Goal: Transaction & Acquisition: Book appointment/travel/reservation

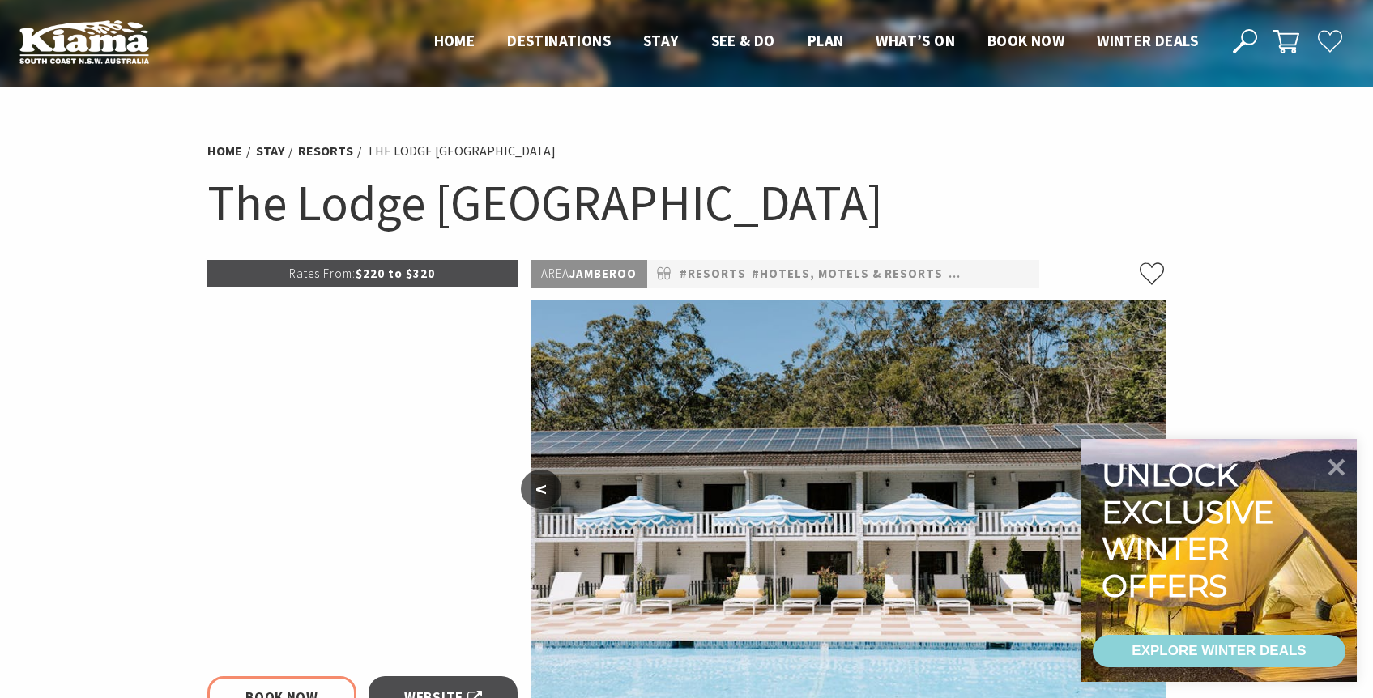
select select "3"
select select "2"
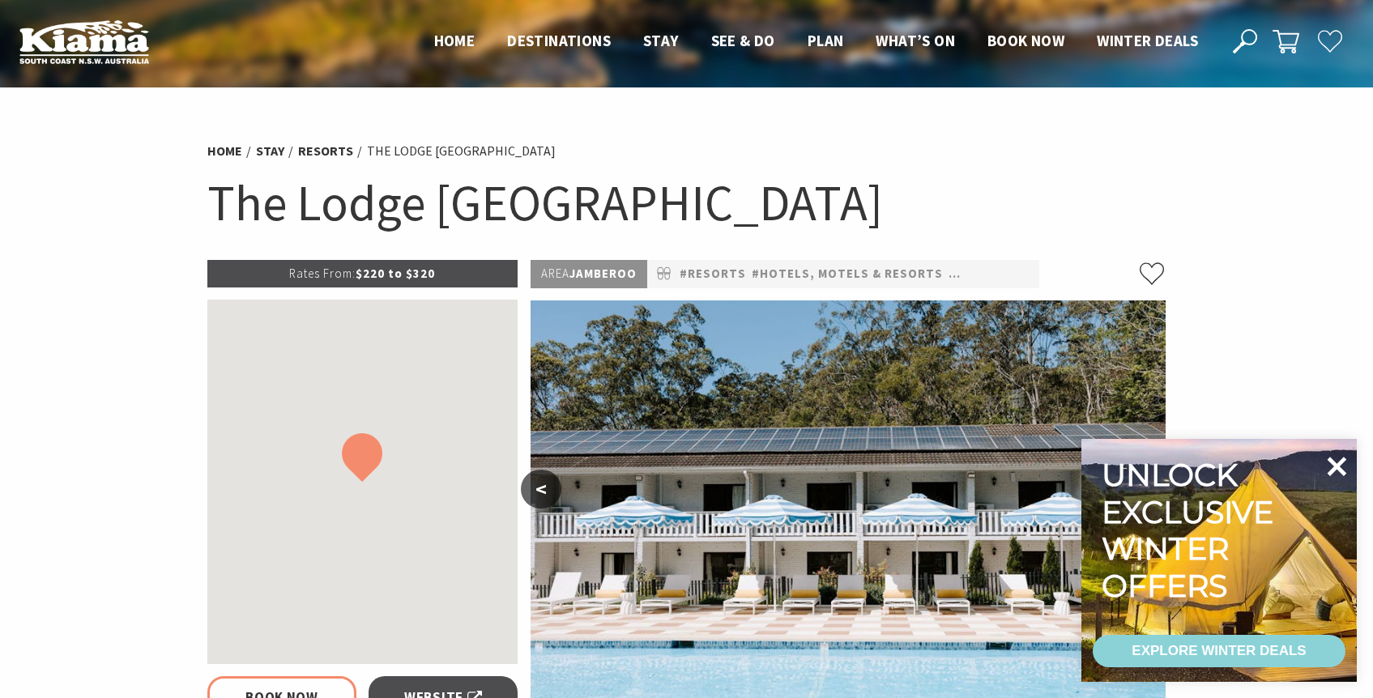
click at [1337, 463] on icon at bounding box center [1337, 466] width 39 height 39
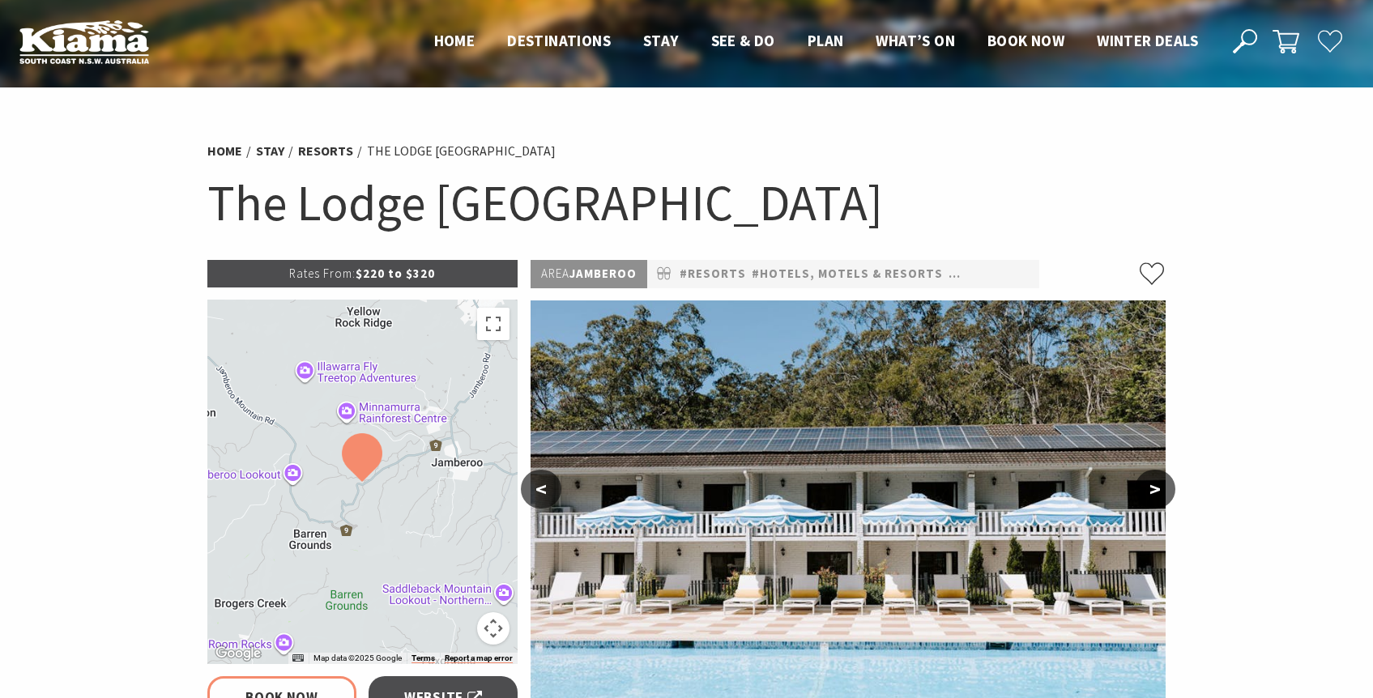
click at [1152, 495] on button ">" at bounding box center [1155, 489] width 41 height 39
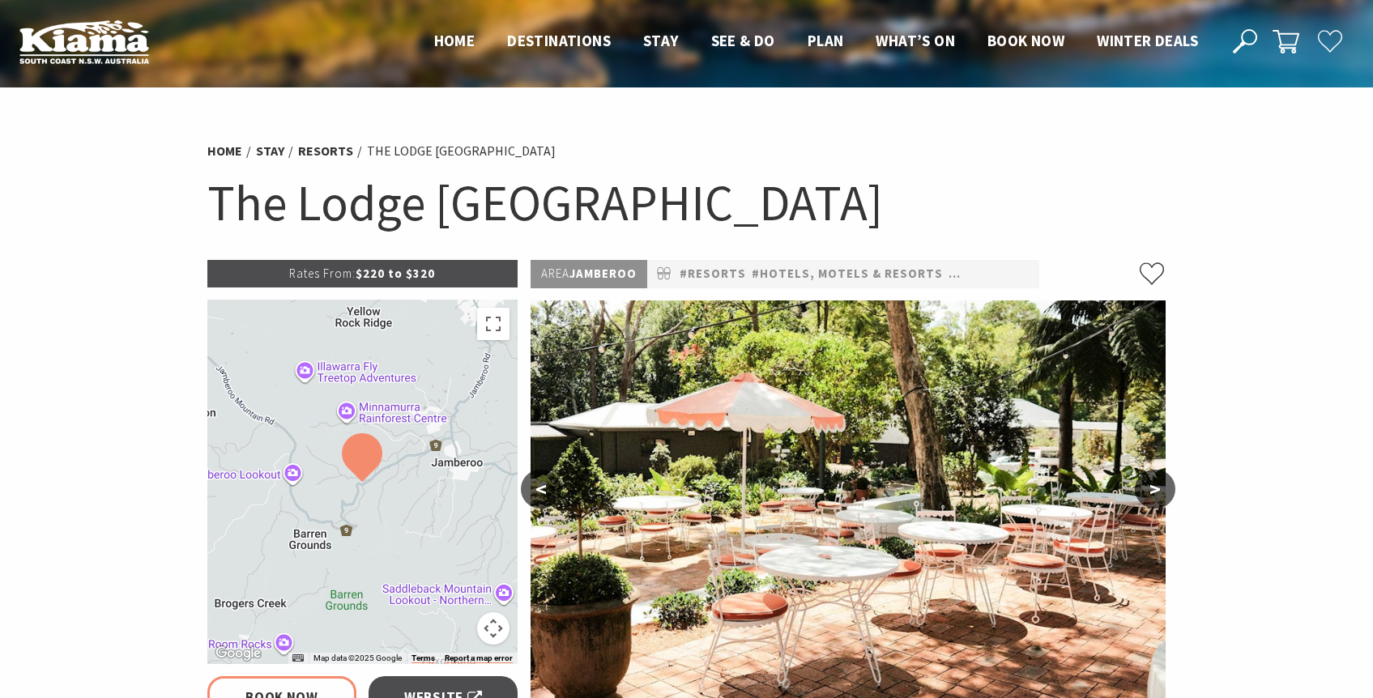
click at [1152, 495] on button ">" at bounding box center [1155, 489] width 41 height 39
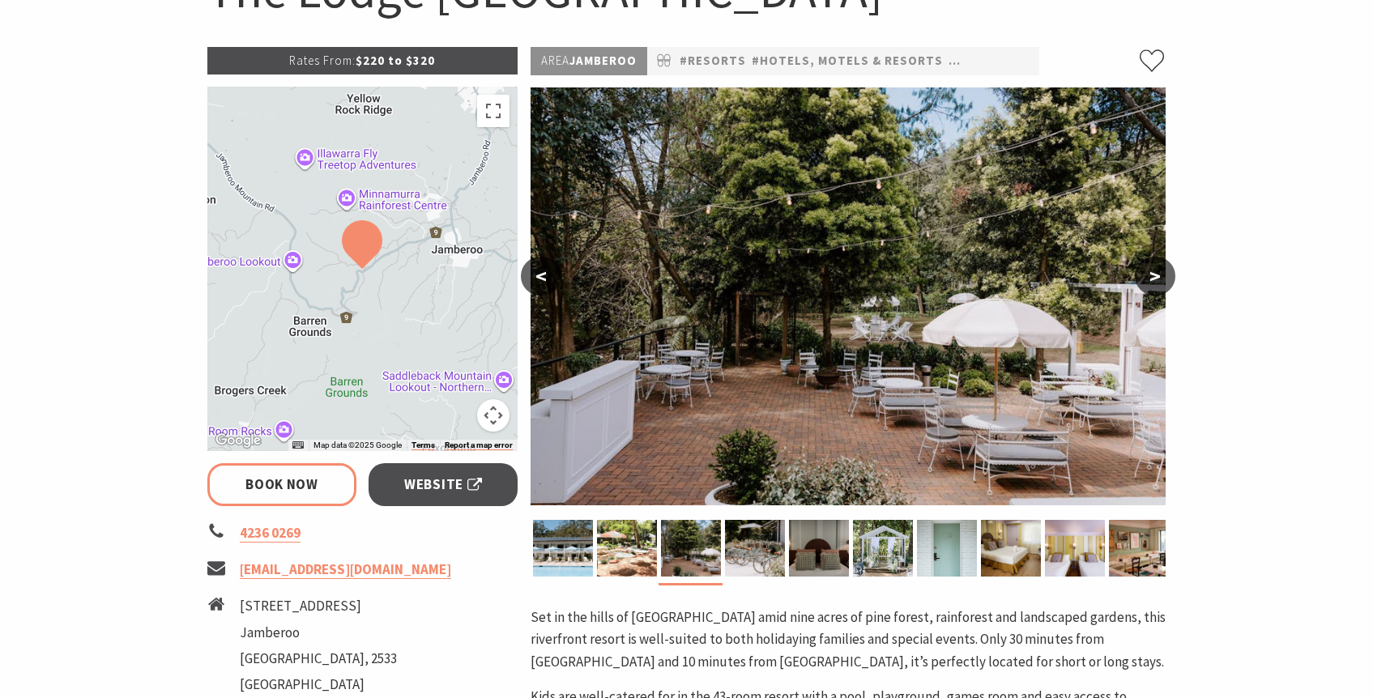
scroll to position [215, 0]
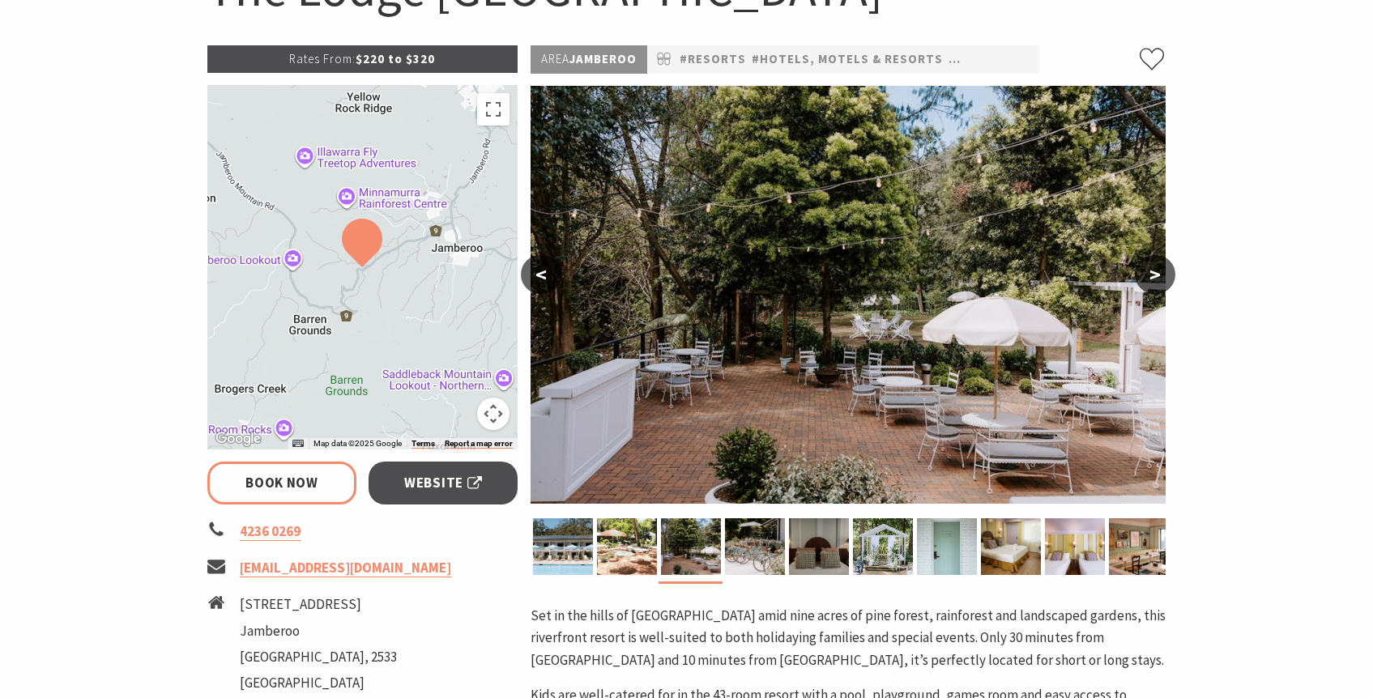
click at [1152, 263] on button ">" at bounding box center [1155, 274] width 41 height 39
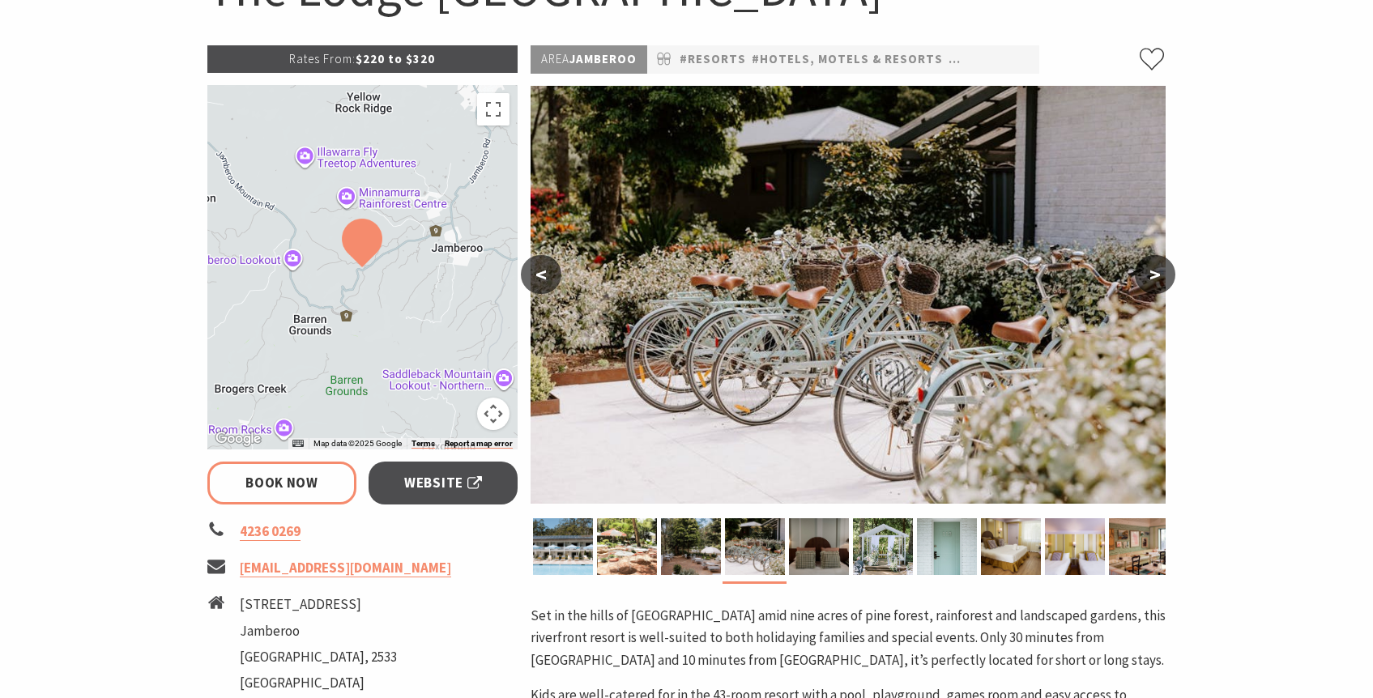
click at [1152, 263] on button ">" at bounding box center [1155, 274] width 41 height 39
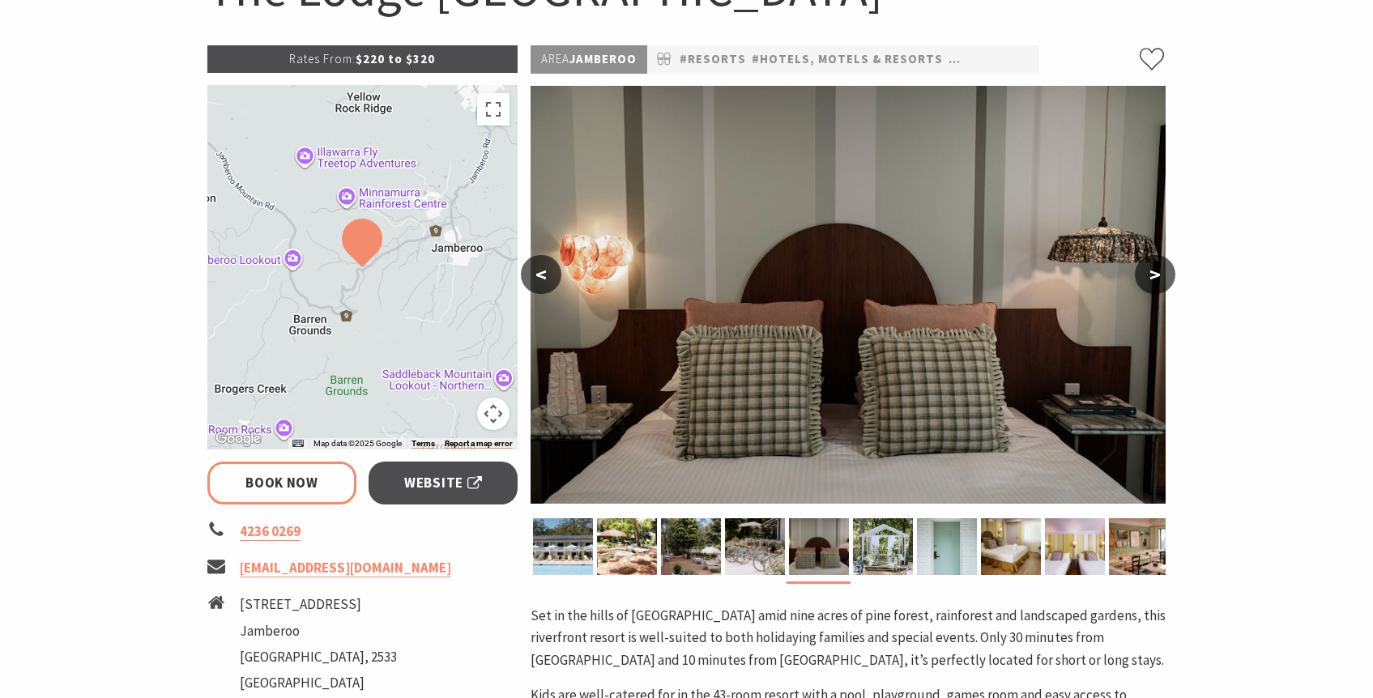
click at [1152, 263] on button ">" at bounding box center [1155, 274] width 41 height 39
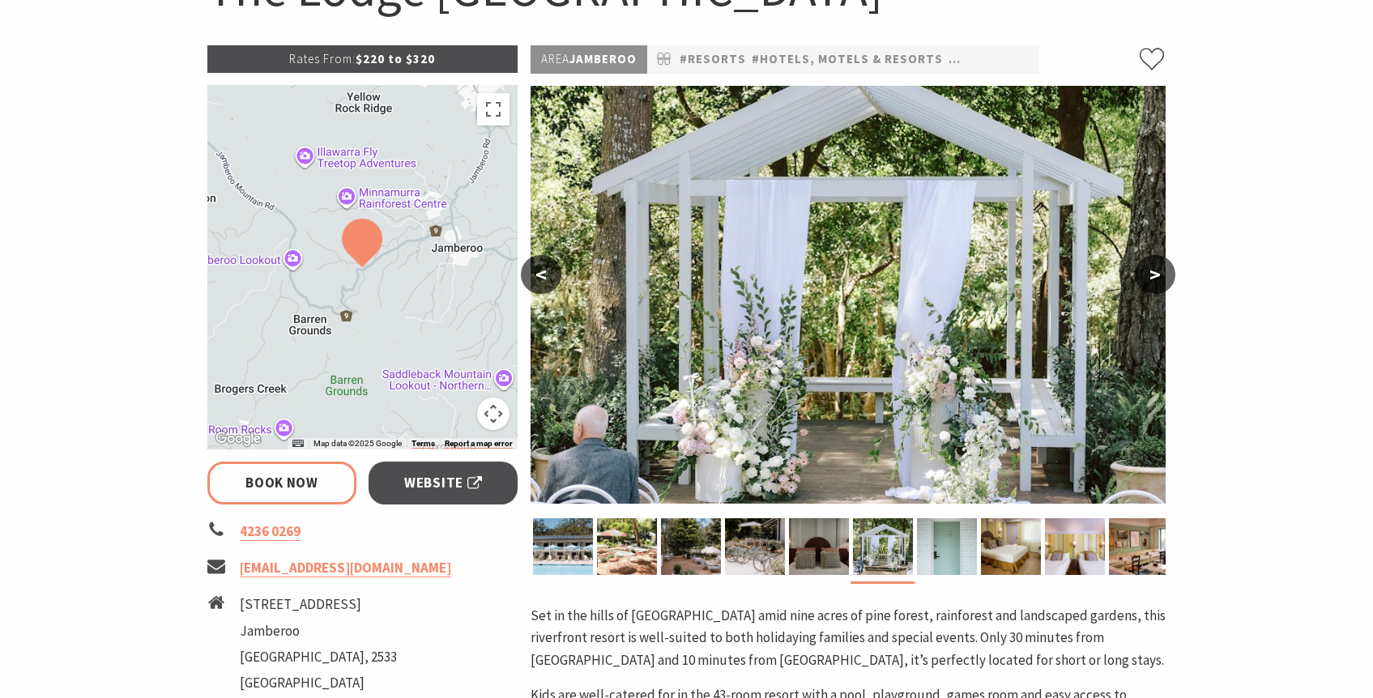
click at [1152, 263] on button ">" at bounding box center [1155, 274] width 41 height 39
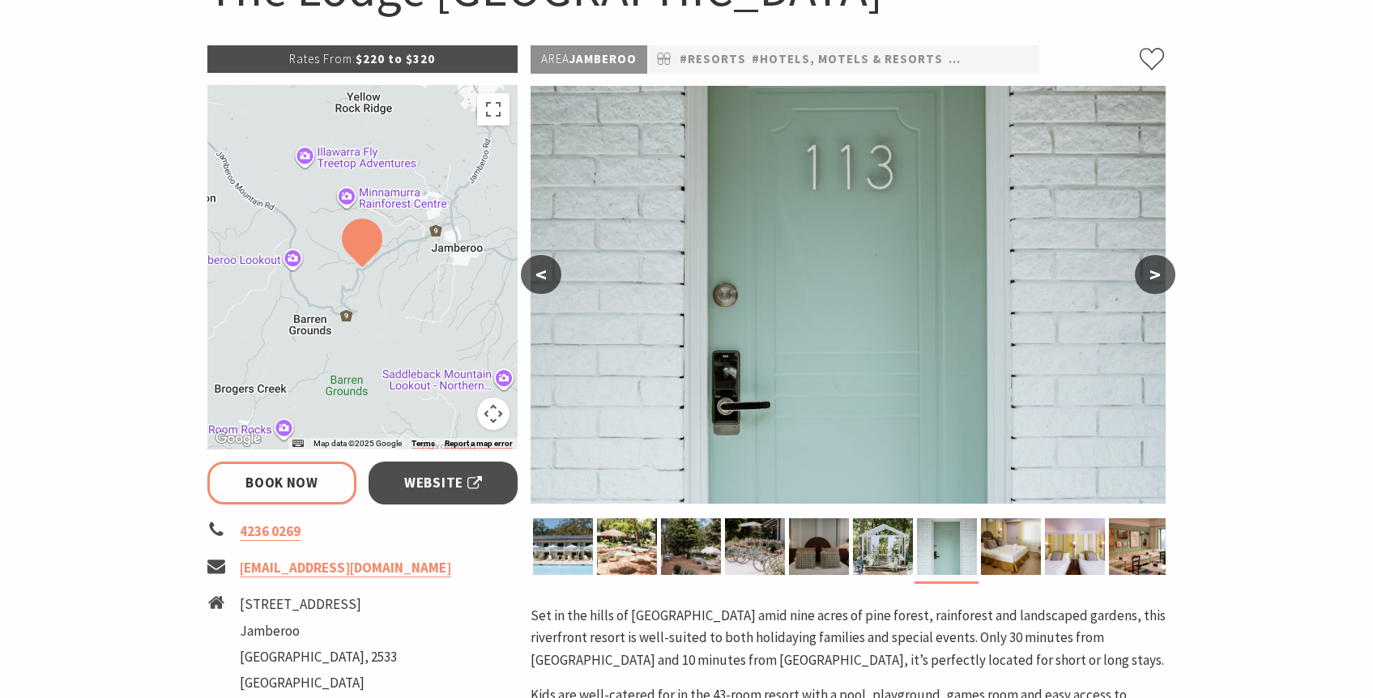
click at [1152, 263] on button ">" at bounding box center [1155, 274] width 41 height 39
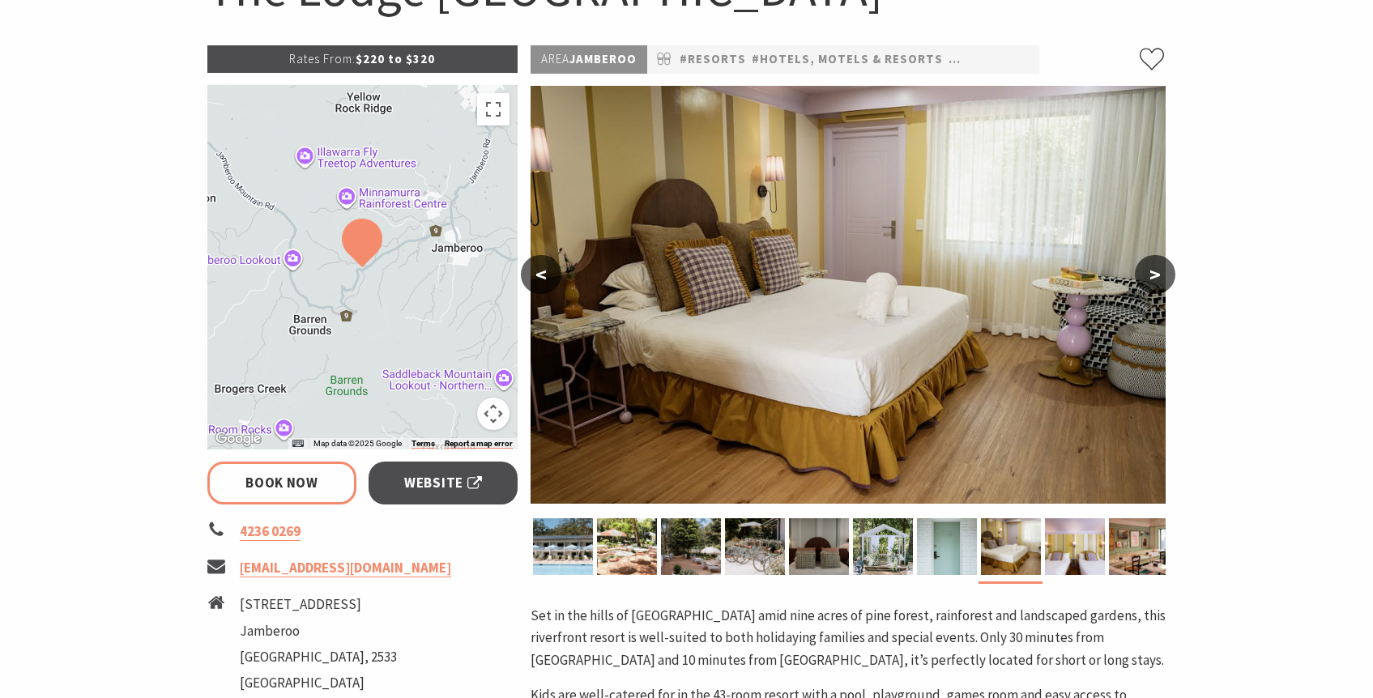
click at [1152, 263] on button ">" at bounding box center [1155, 274] width 41 height 39
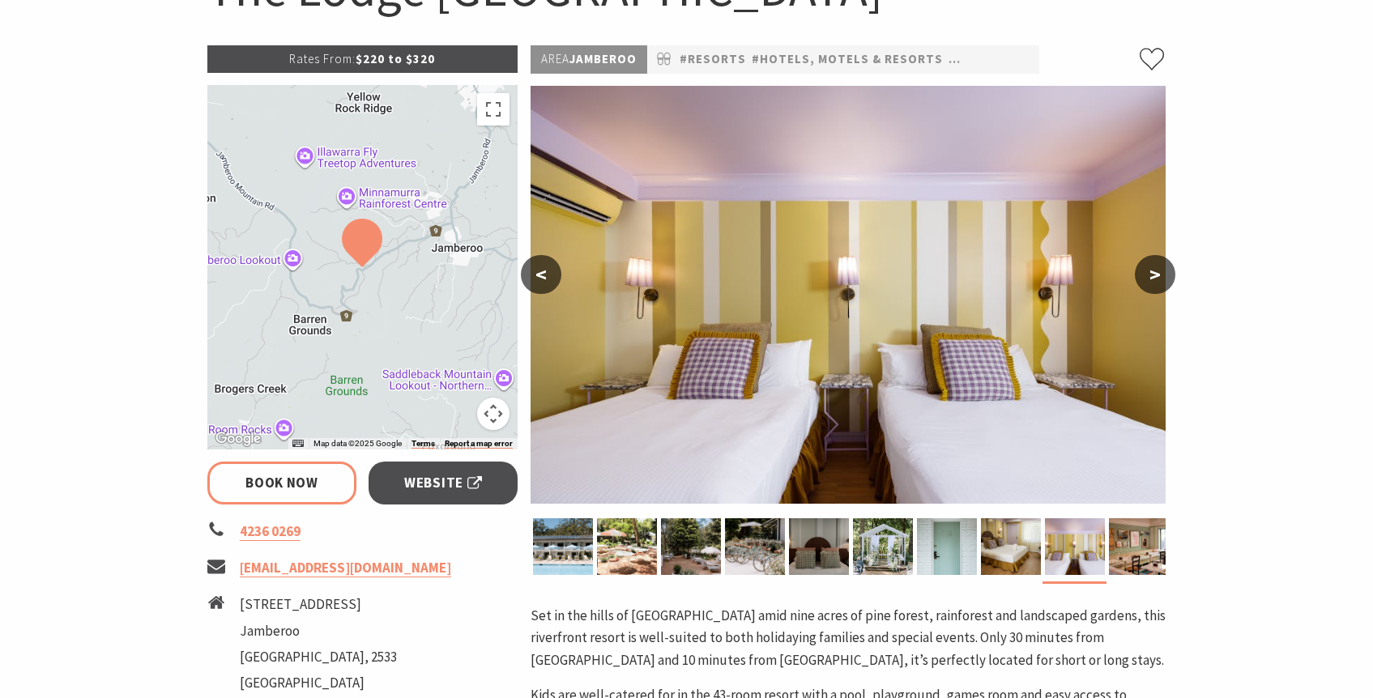
click at [1152, 263] on button ">" at bounding box center [1155, 274] width 41 height 39
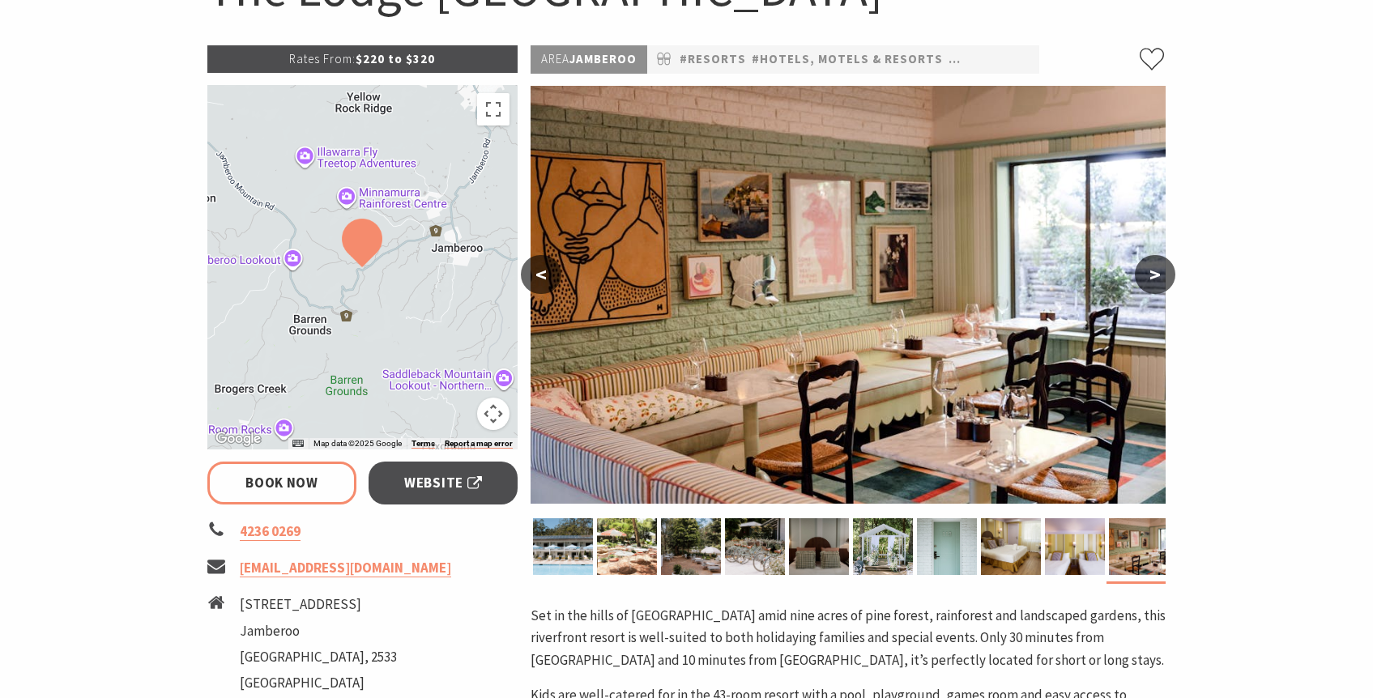
click at [1152, 263] on button ">" at bounding box center [1155, 274] width 41 height 39
click at [1152, 273] on button ">" at bounding box center [1155, 274] width 41 height 39
select select "3"
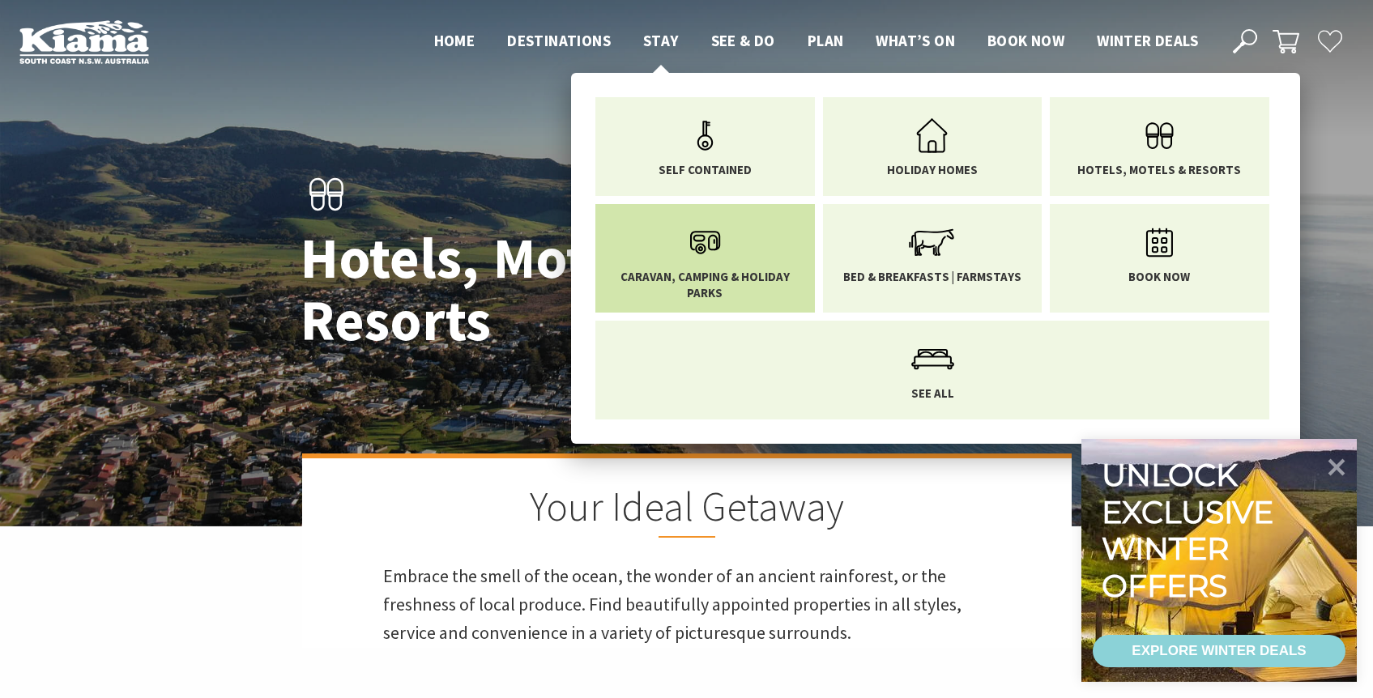
click at [753, 260] on link "Caravan, Camping & Holiday Parks" at bounding box center [705, 258] width 195 height 84
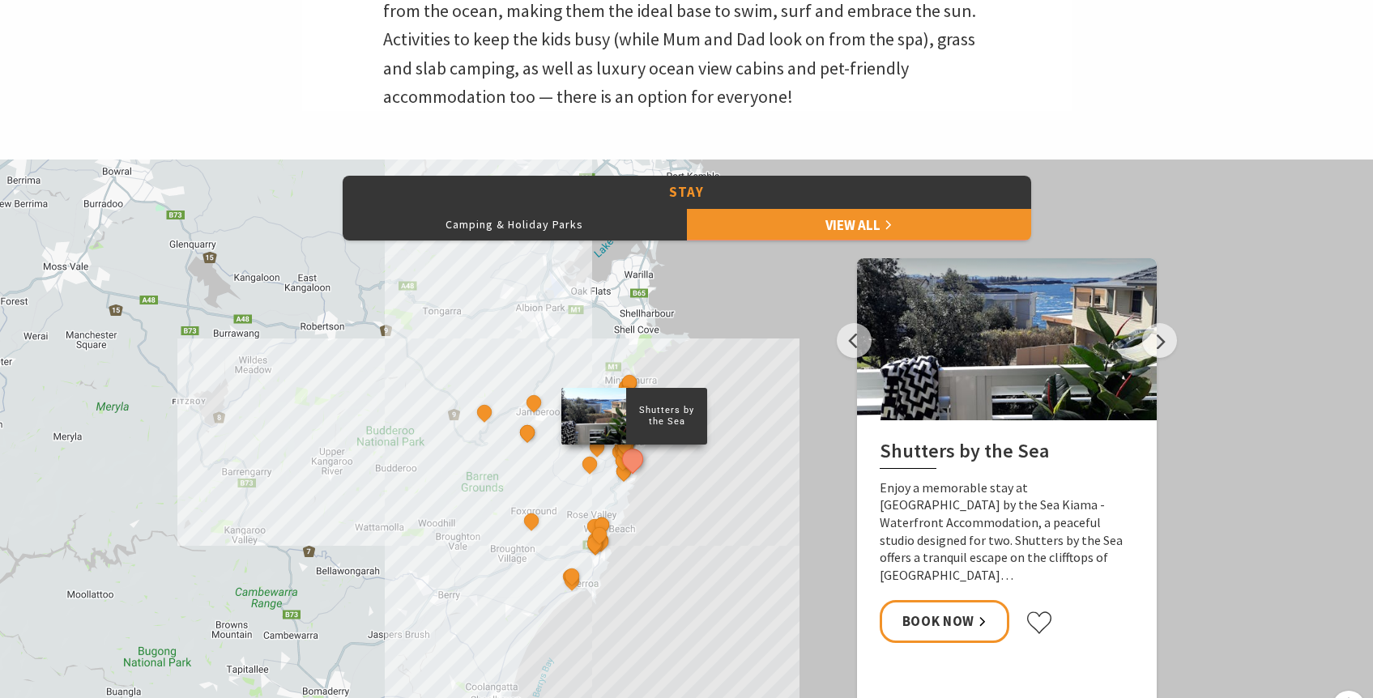
scroll to position [600, 0]
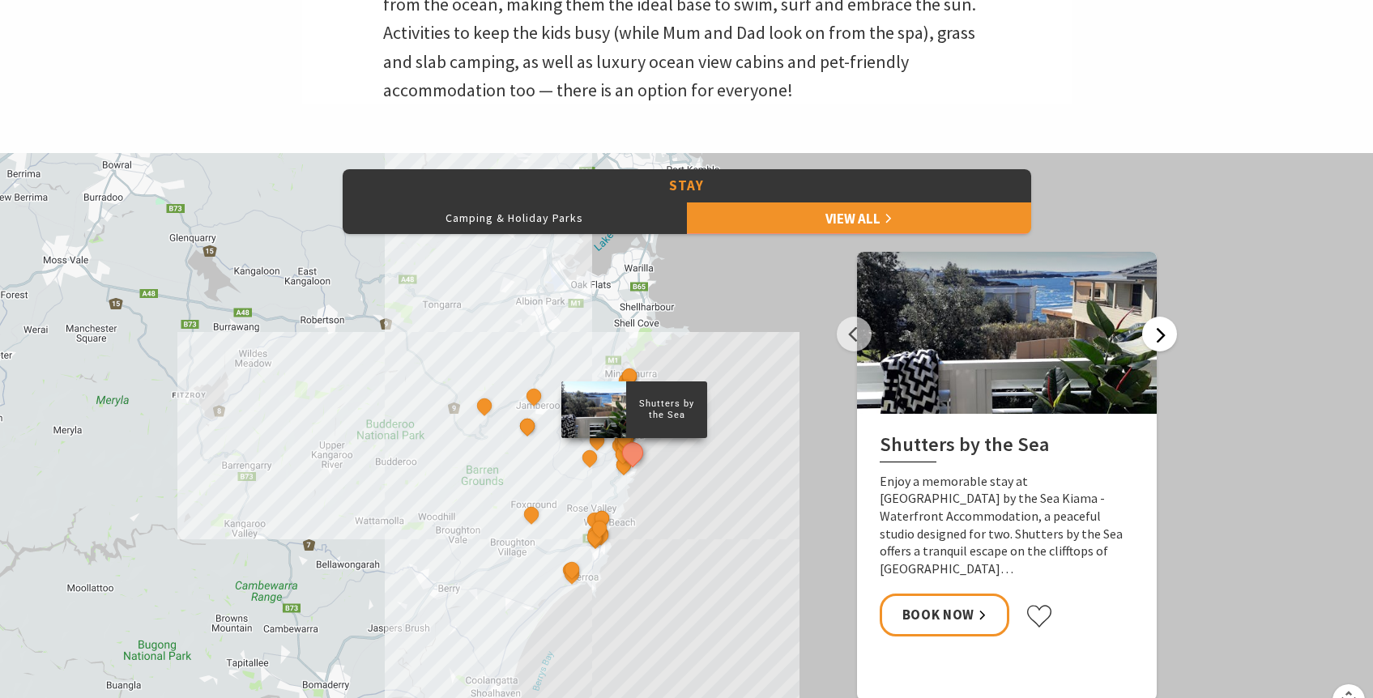
click at [1157, 339] on button "Next" at bounding box center [1160, 334] width 35 height 35
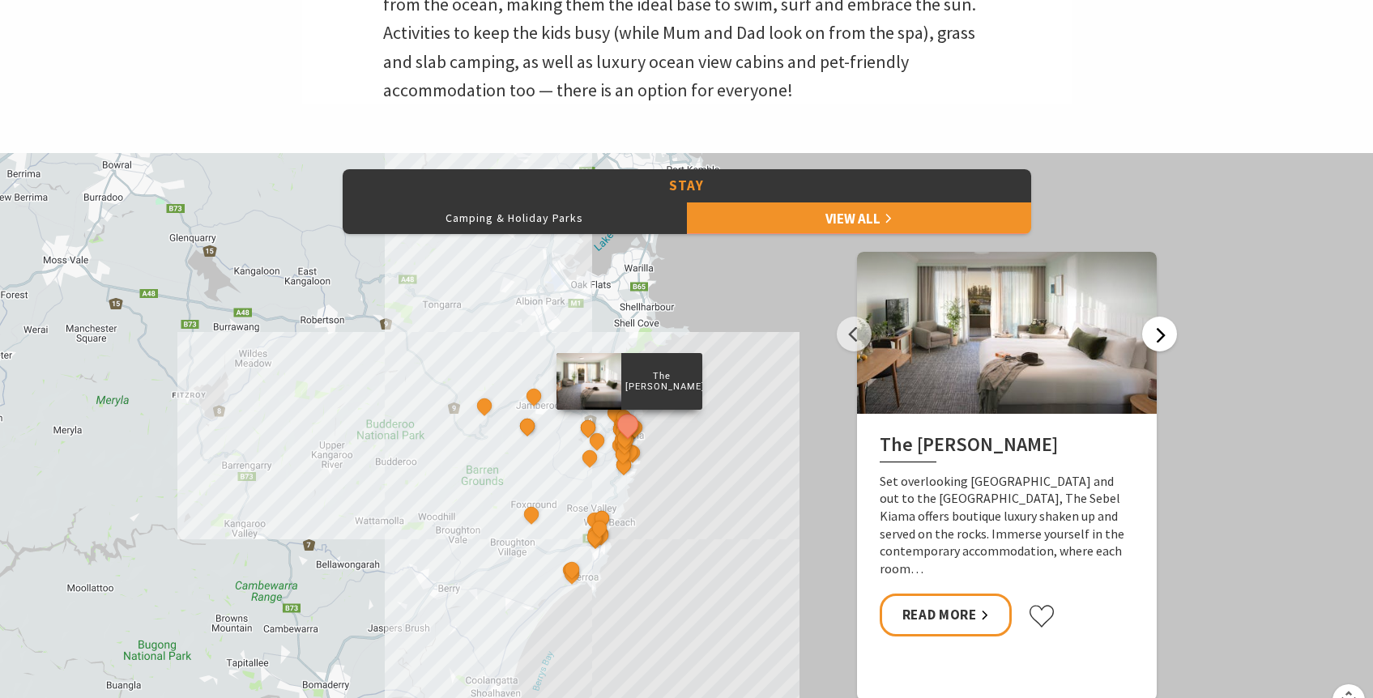
click at [1157, 339] on button "Next" at bounding box center [1160, 334] width 35 height 35
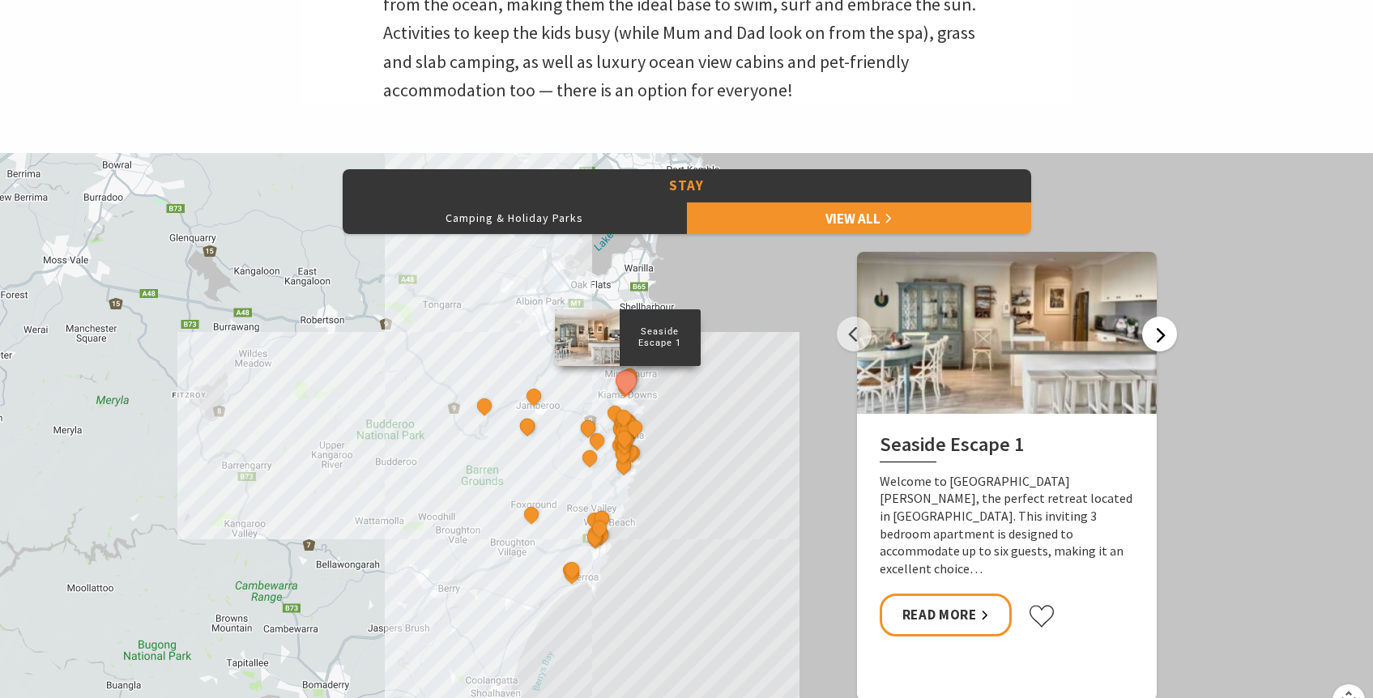
click at [1157, 339] on button "Next" at bounding box center [1160, 334] width 35 height 35
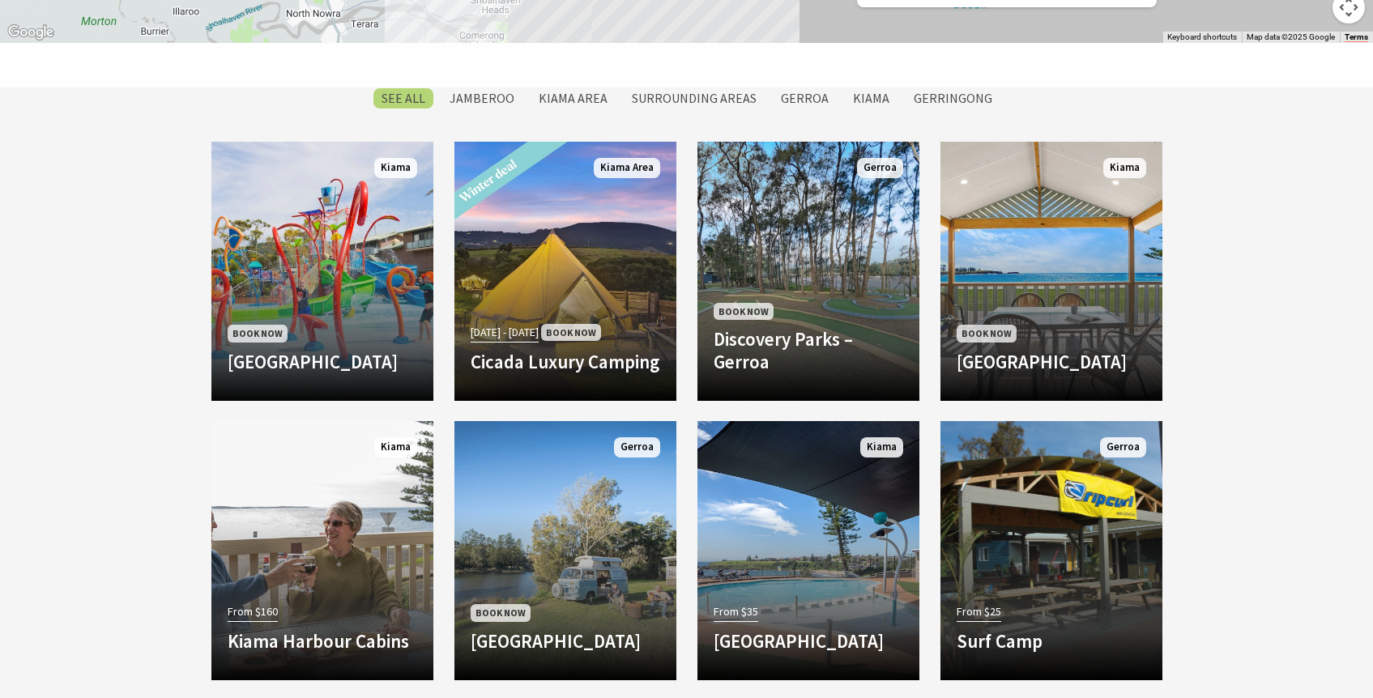
scroll to position [1289, 0]
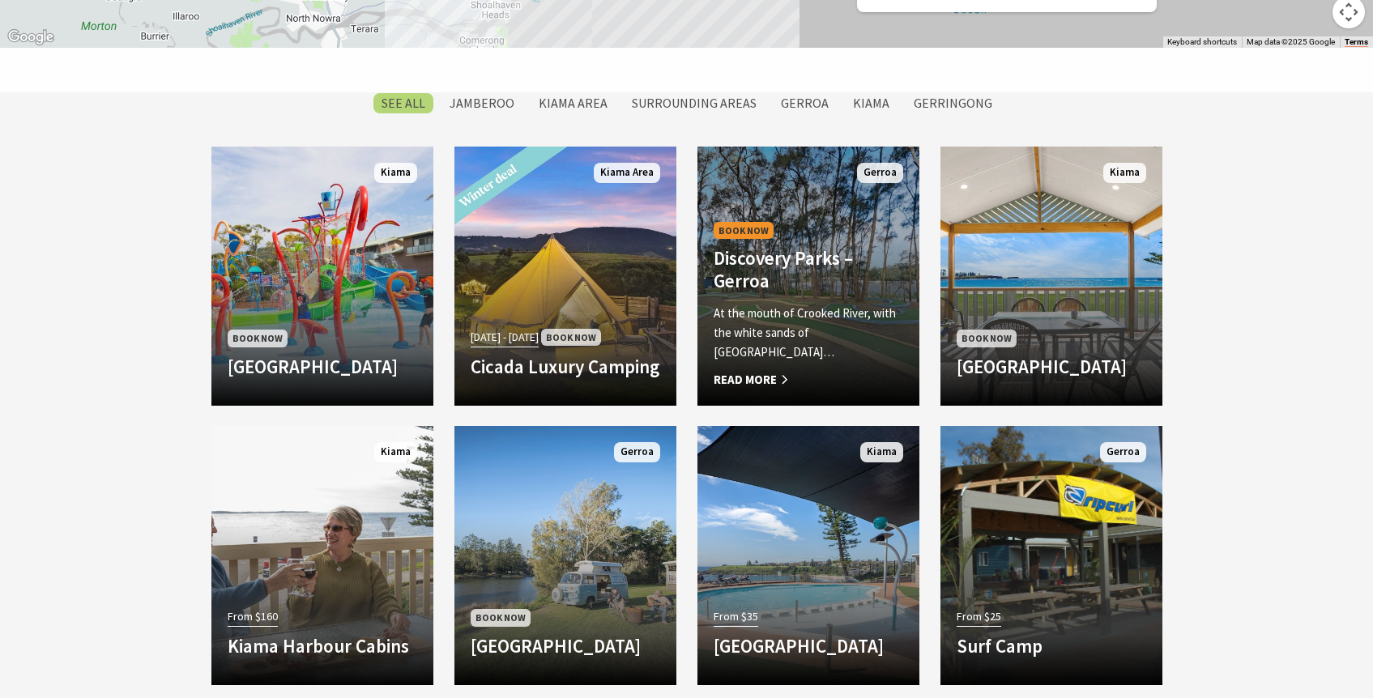
click at [809, 224] on div "Book Now Discovery Parks – Gerroa At the mouth of Crooked River, with the white…" at bounding box center [809, 304] width 222 height 171
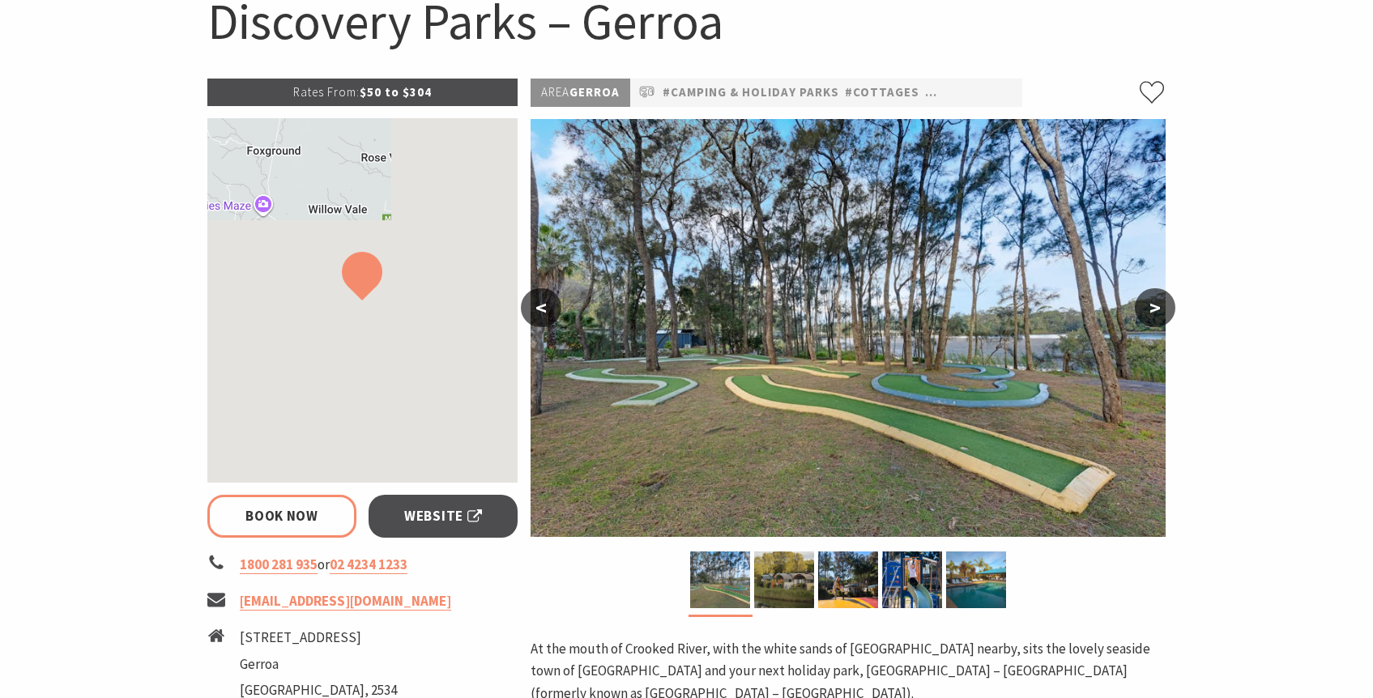
scroll to position [185, 0]
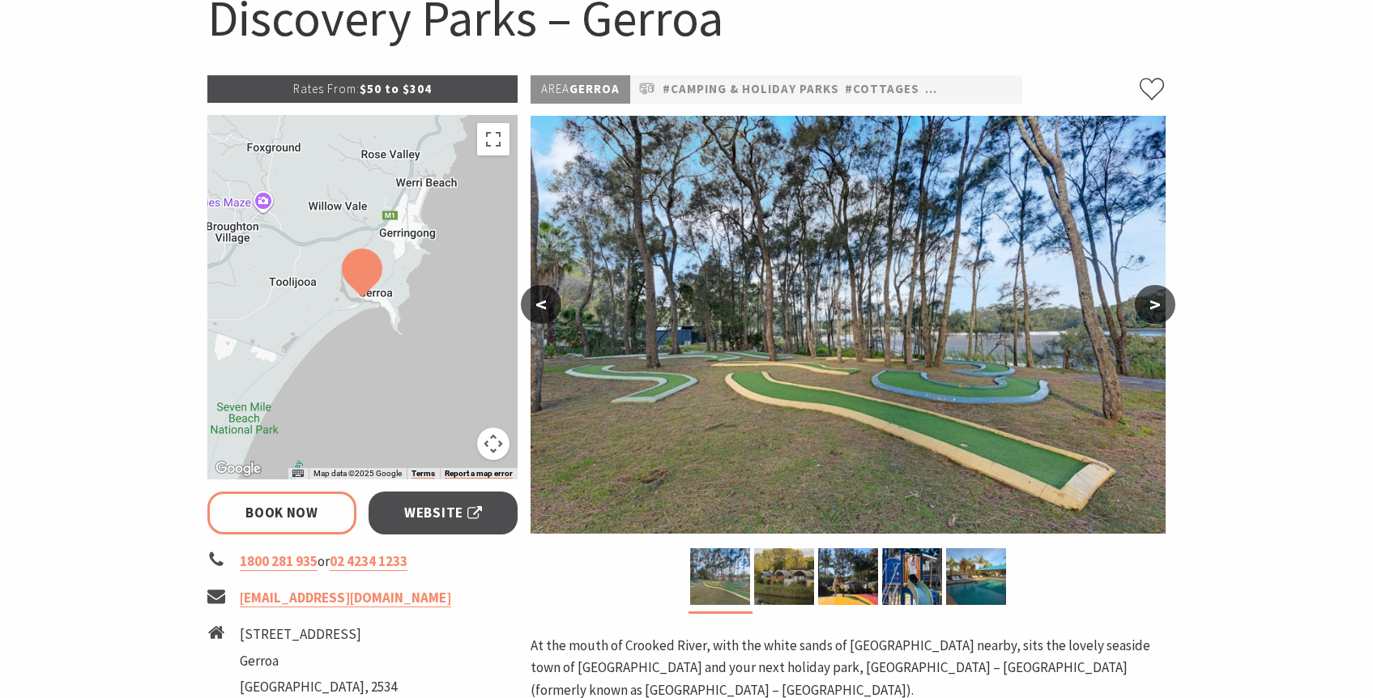
select select "3"
select select "2"
click at [287, 510] on link "Book Now" at bounding box center [282, 513] width 150 height 43
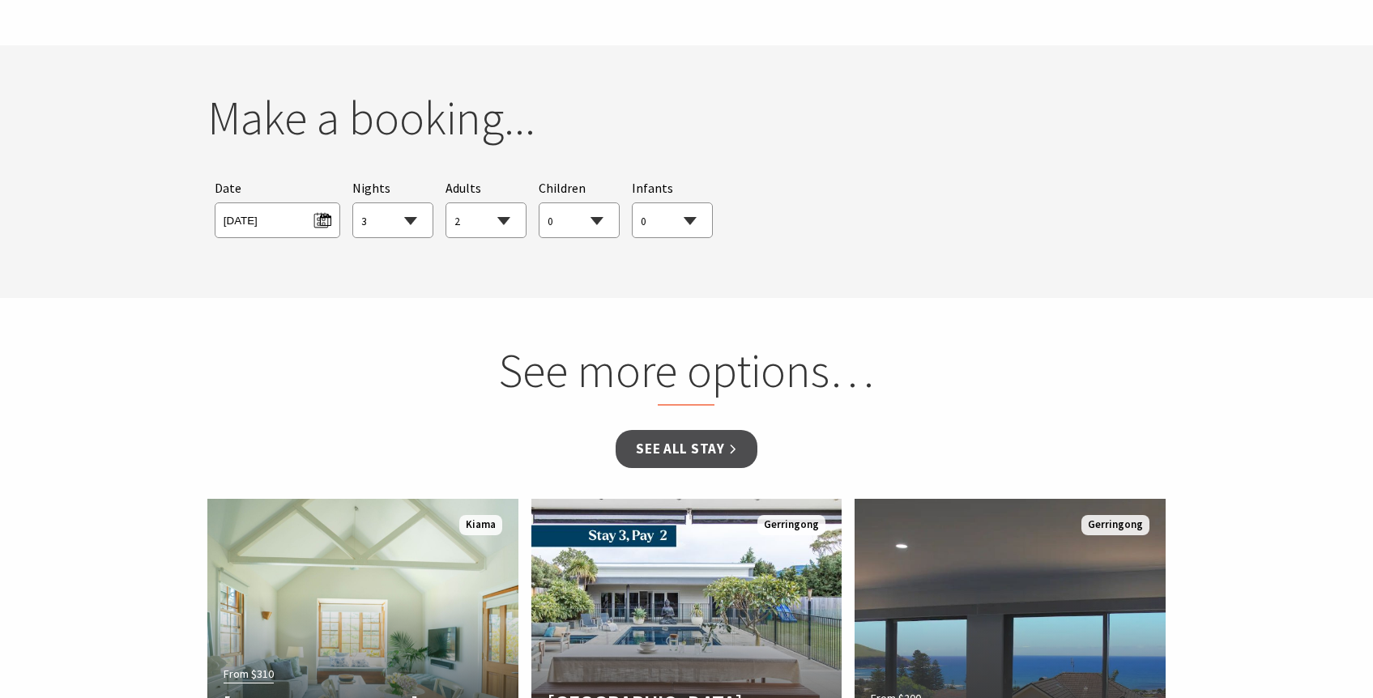
scroll to position [1341, 0]
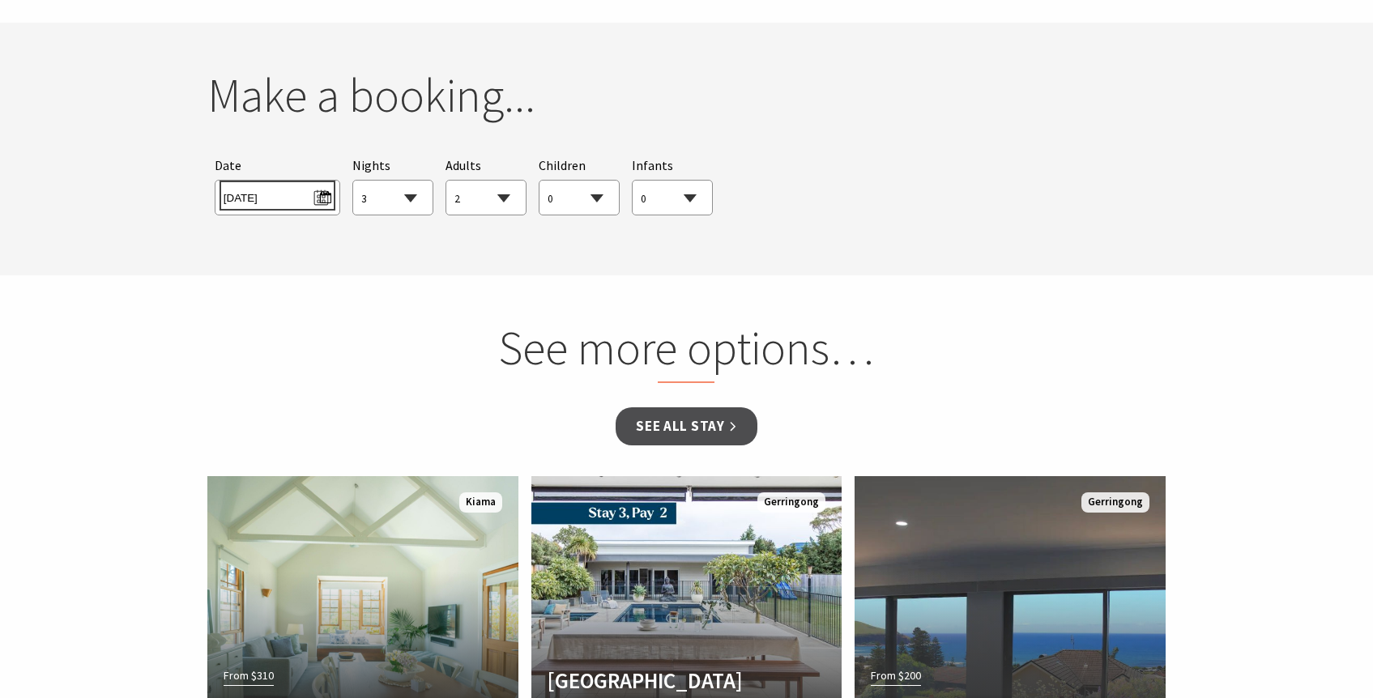
click at [328, 185] on span "[DATE]" at bounding box center [278, 196] width 108 height 22
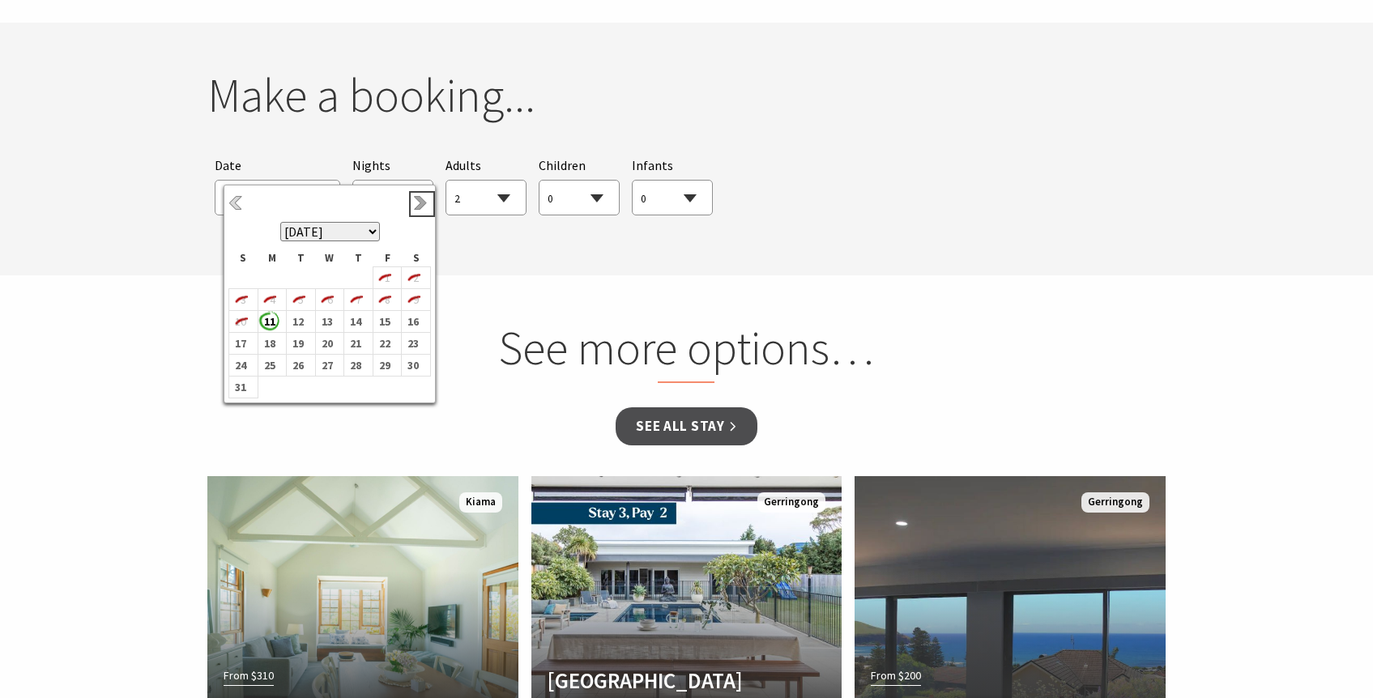
click at [422, 201] on link "Next" at bounding box center [422, 204] width 18 height 18
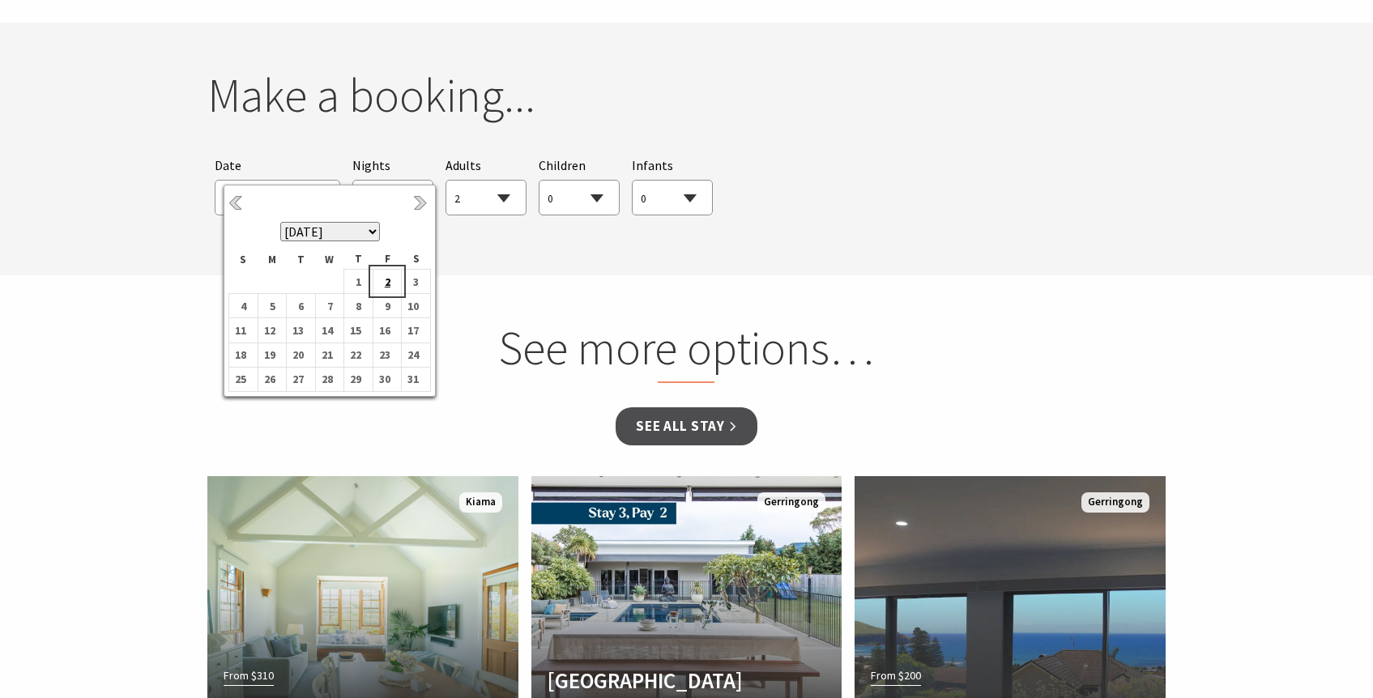
click at [391, 282] on b "2" at bounding box center [384, 281] width 21 height 21
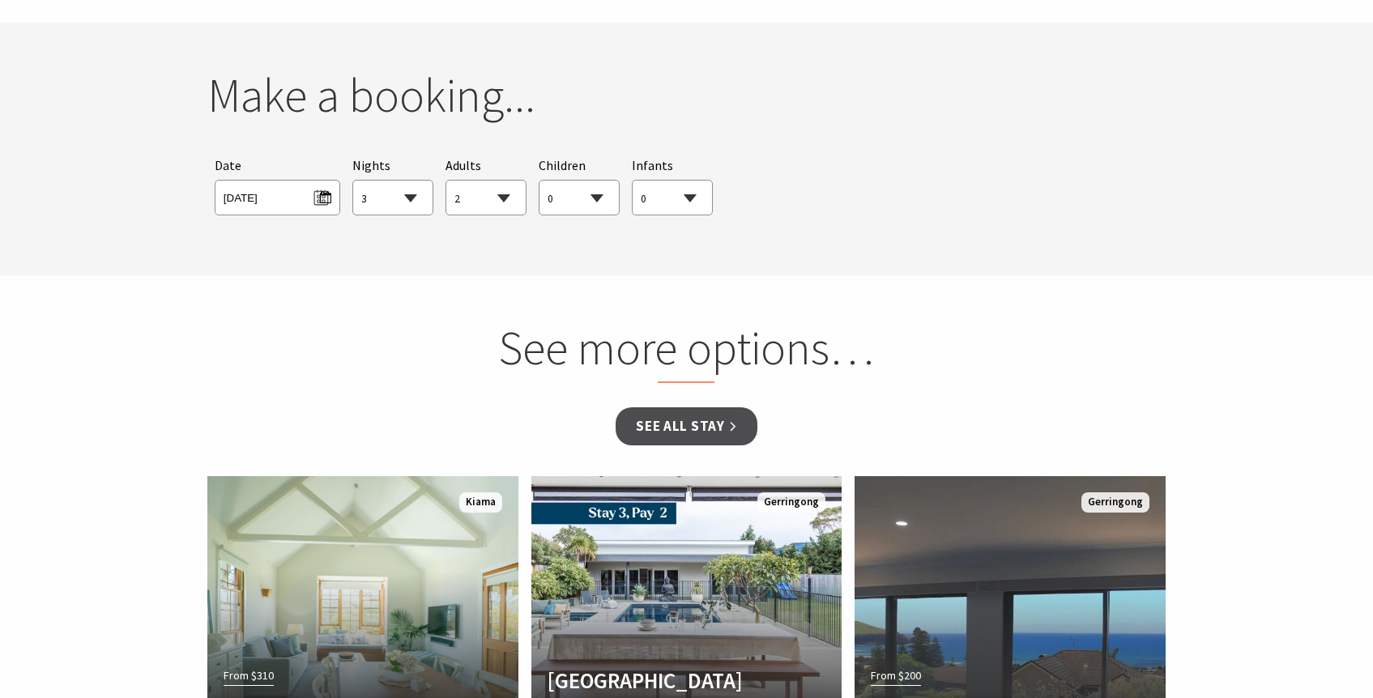
click at [422, 184] on select "1 2 3 4 5 6 7 8 9 10 11 12 13 14 15 16 17 18 19 20 21 22 23 24 25 26 27 28 29 30" at bounding box center [392, 199] width 79 height 36
select select "6"
click at [353, 181] on select "1 2 3 4 5 6 7 8 9 10 11 12 13 14 15 16 17 18 19 20 21 22 23 24 25 26 27 28 29 30" at bounding box center [392, 199] width 79 height 36
click at [573, 181] on select "0 1 2 3 4 5 6 7 8 9 10 11 12 13 14 15 16 17 18 19 20 21 22 23 24 25 26 27 28 29…" at bounding box center [579, 199] width 79 height 36
select select "3"
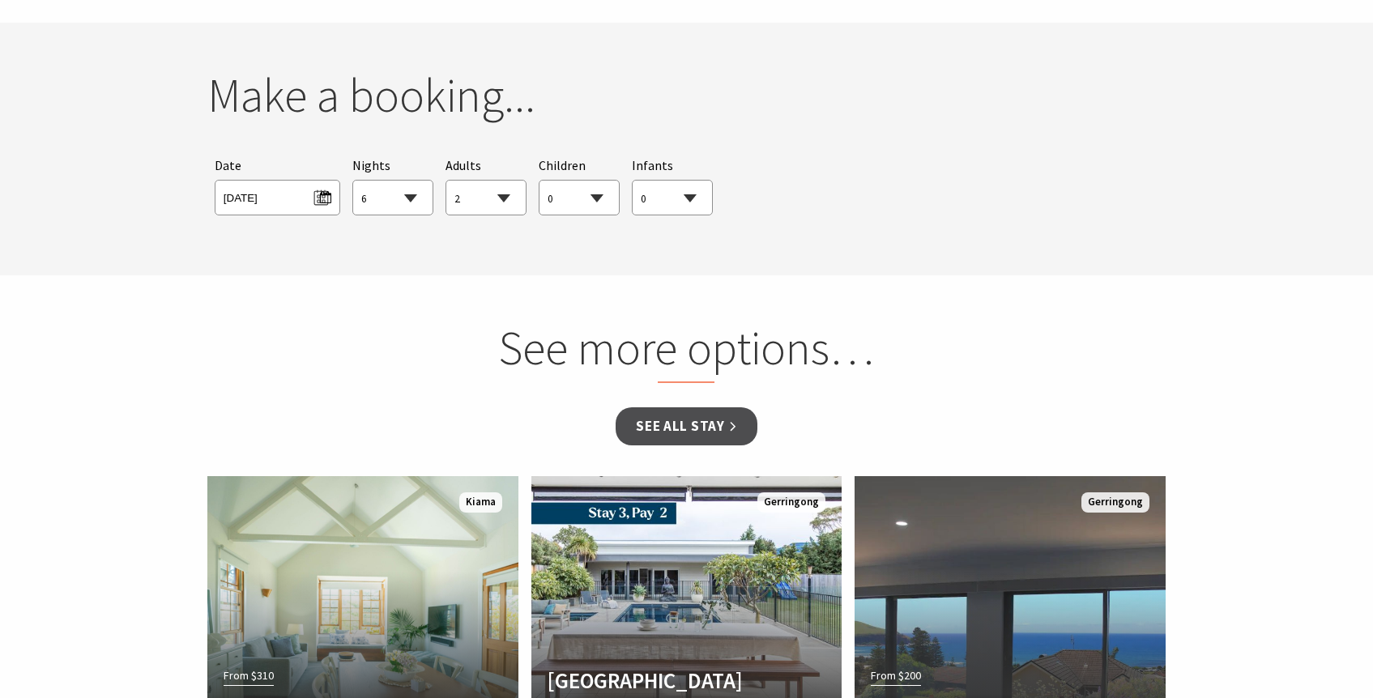
click at [540, 181] on select "0 1 2 3 4 5 6 7 8 9 10 11 12 13 14 15 16 17 18 19 20 21 22 23 24 25 26 27 28 29…" at bounding box center [579, 199] width 79 height 36
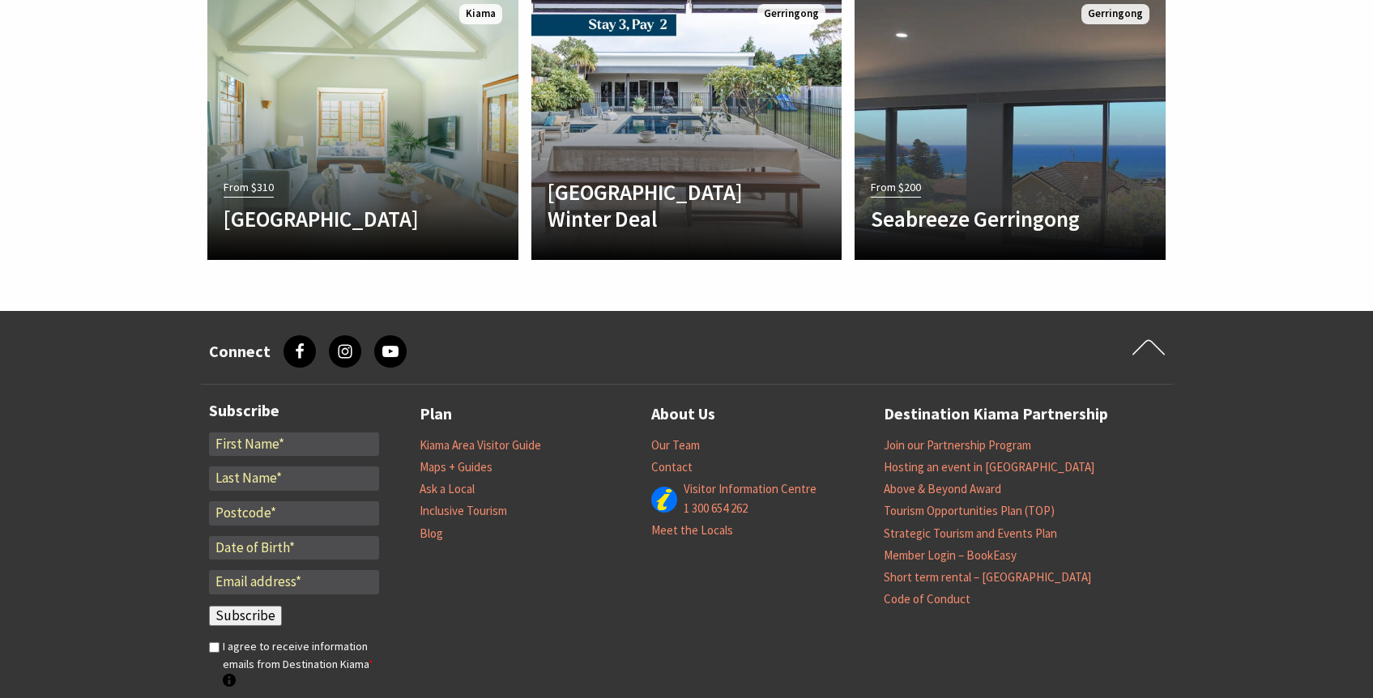
scroll to position [1173, 0]
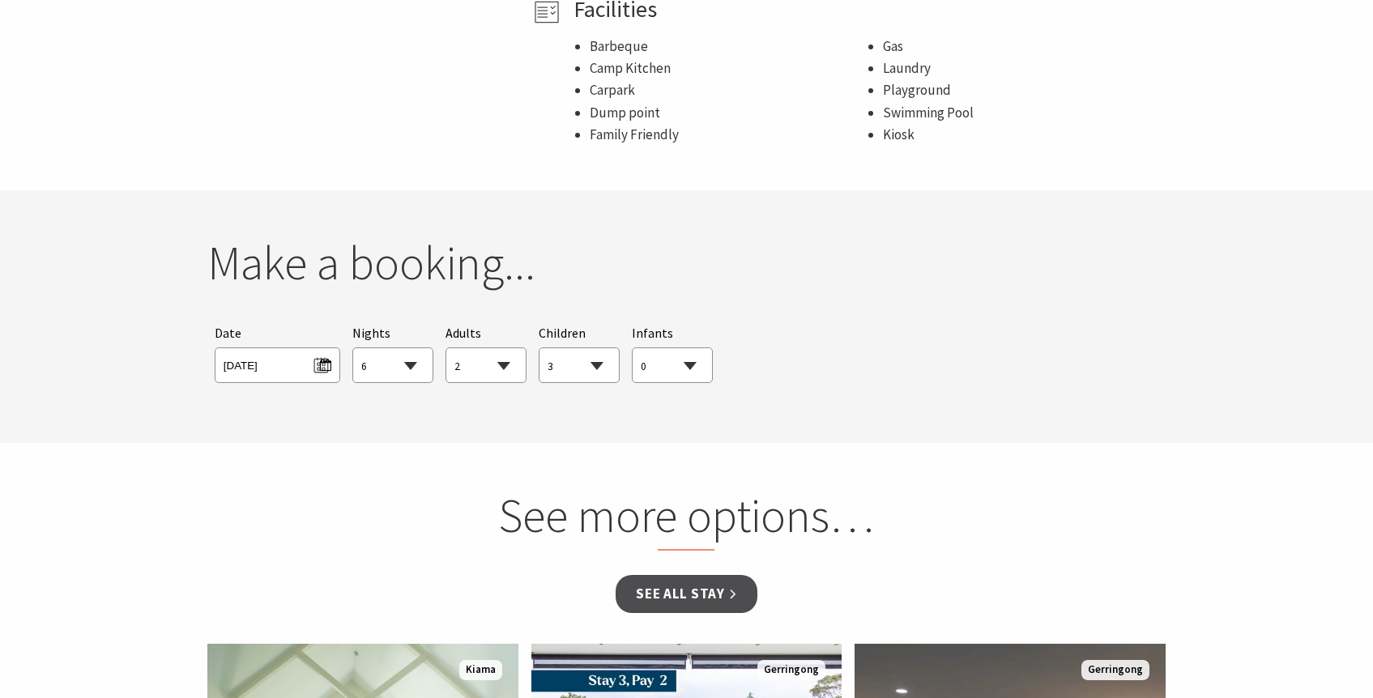
click at [643, 235] on h2 "Make a booking..." at bounding box center [686, 263] width 959 height 57
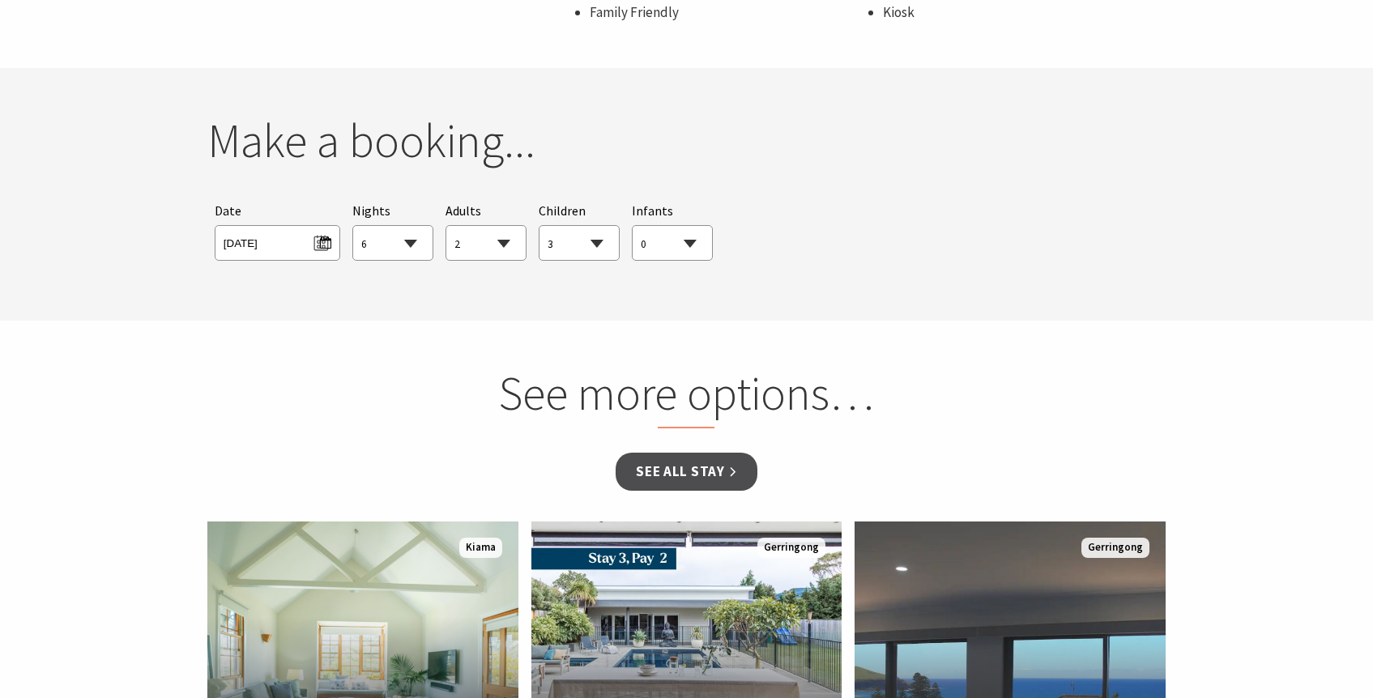
scroll to position [1179, 0]
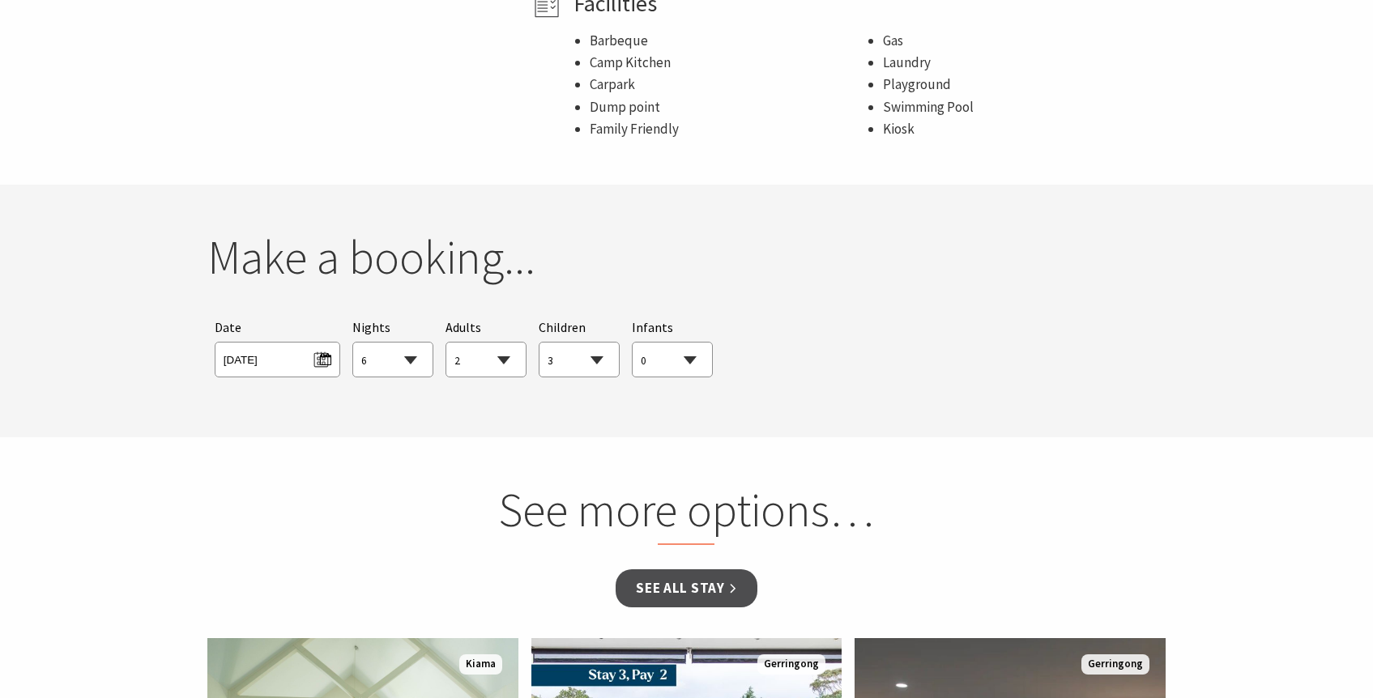
click at [609, 482] on h2 "See more options…" at bounding box center [687, 513] width 618 height 63
click at [590, 343] on select "0 1 2 3 4 5 6 7 8 9 10 11 12 13 14 15 16 17 18 19 20 21 22 23 24 25 26 27 28 29…" at bounding box center [579, 361] width 79 height 36
click at [540, 343] on select "0 1 2 3 4 5 6 7 8 9 10 11 12 13 14 15 16 17 18 19 20 21 22 23 24 25 26 27 28 29…" at bounding box center [579, 361] width 79 height 36
click at [699, 570] on link "See all Stay" at bounding box center [686, 589] width 141 height 38
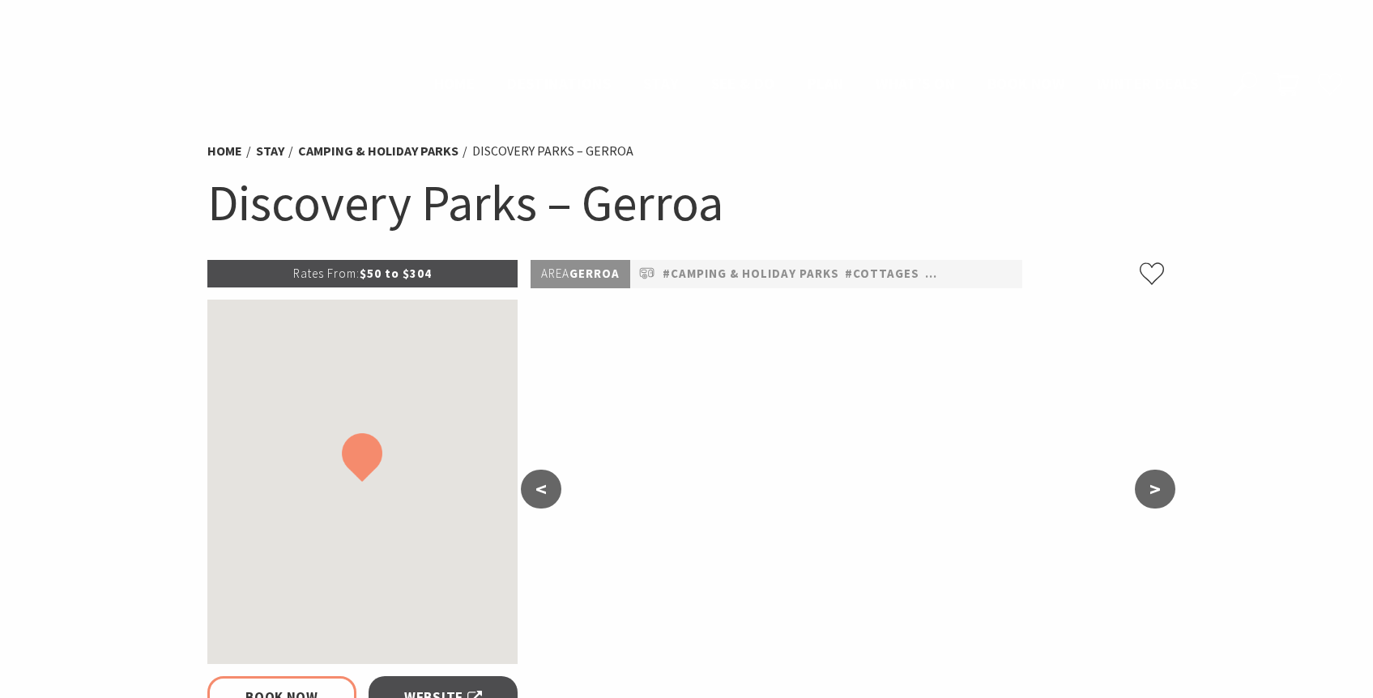
scroll to position [1179, 0]
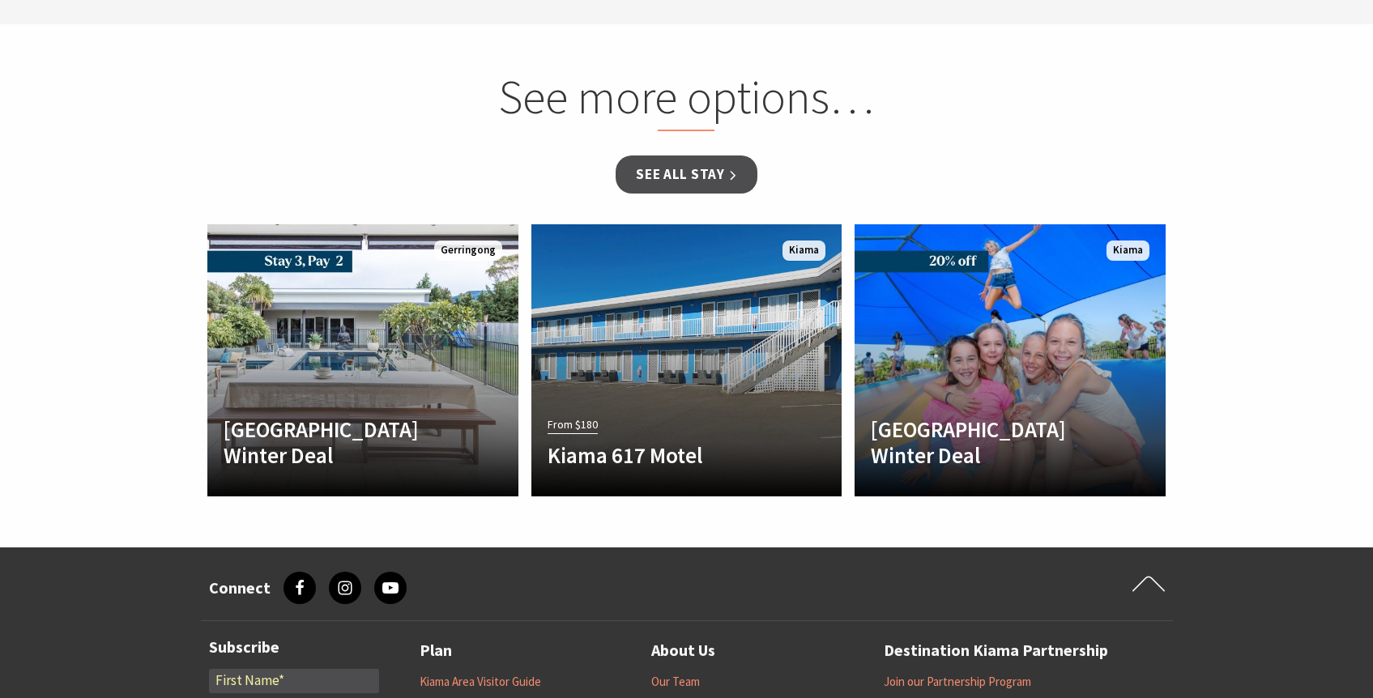
select select "6"
select select "2"
select select "3"
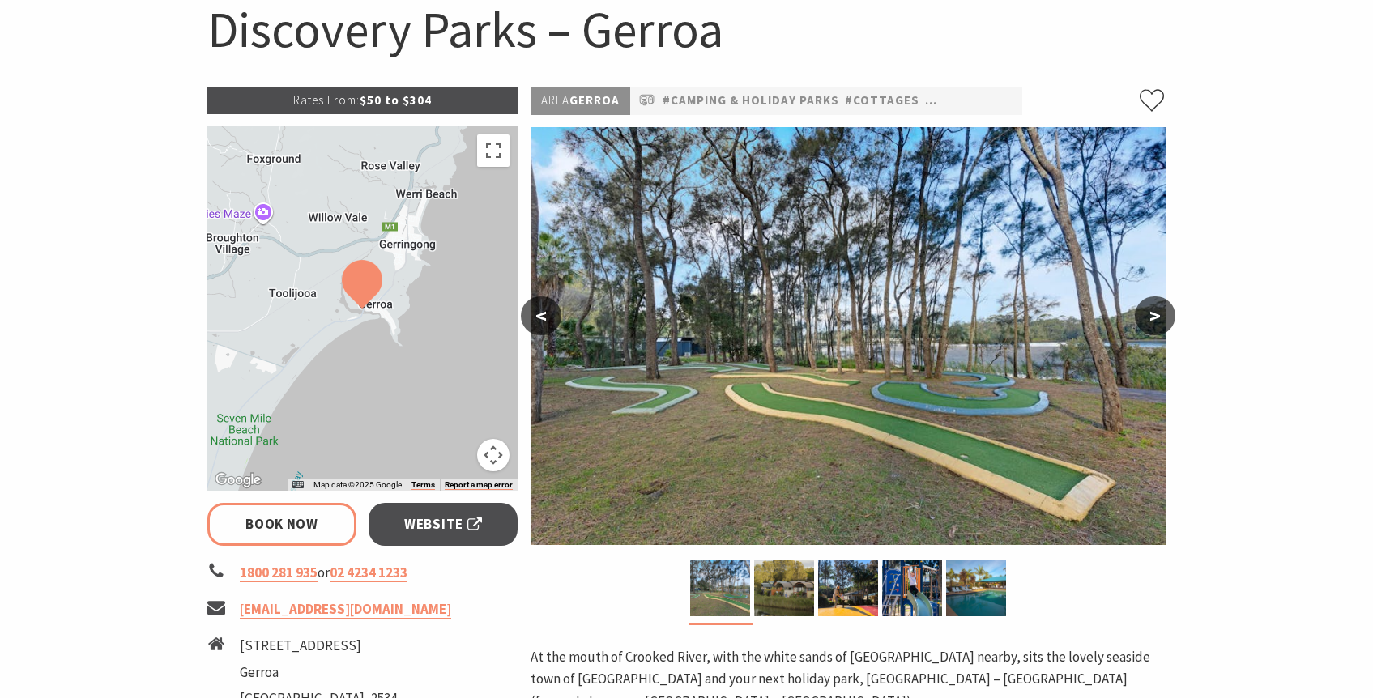
scroll to position [179, 0]
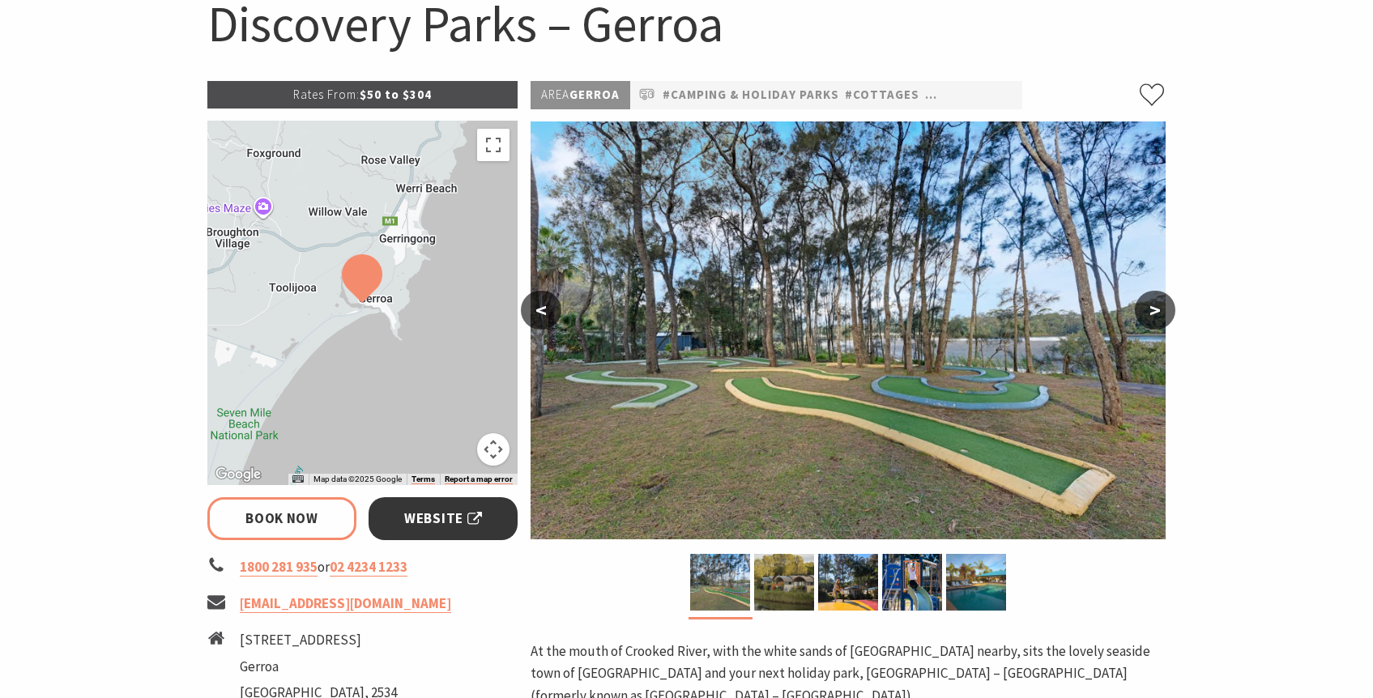
click at [412, 523] on span "Website" at bounding box center [443, 519] width 78 height 22
select select "6"
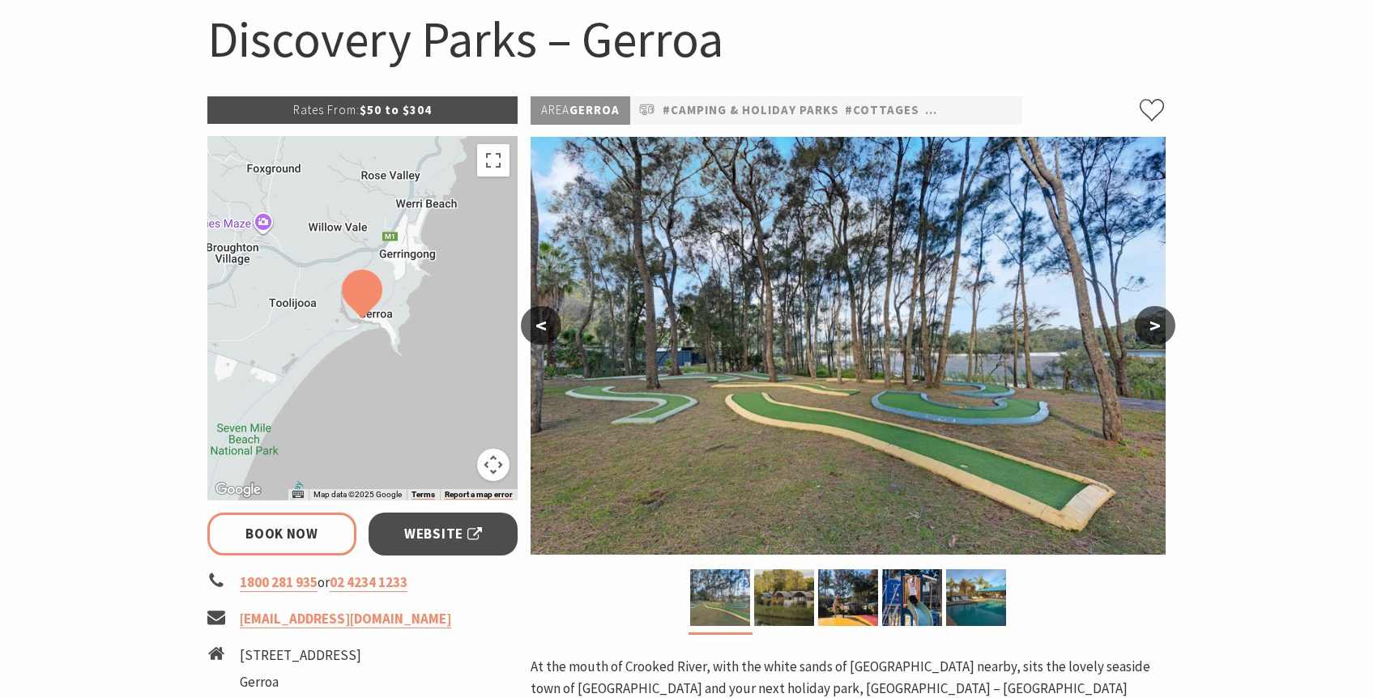
scroll to position [164, 0]
select select "6"
select select "2"
select select "3"
click at [1155, 322] on button ">" at bounding box center [1155, 324] width 41 height 39
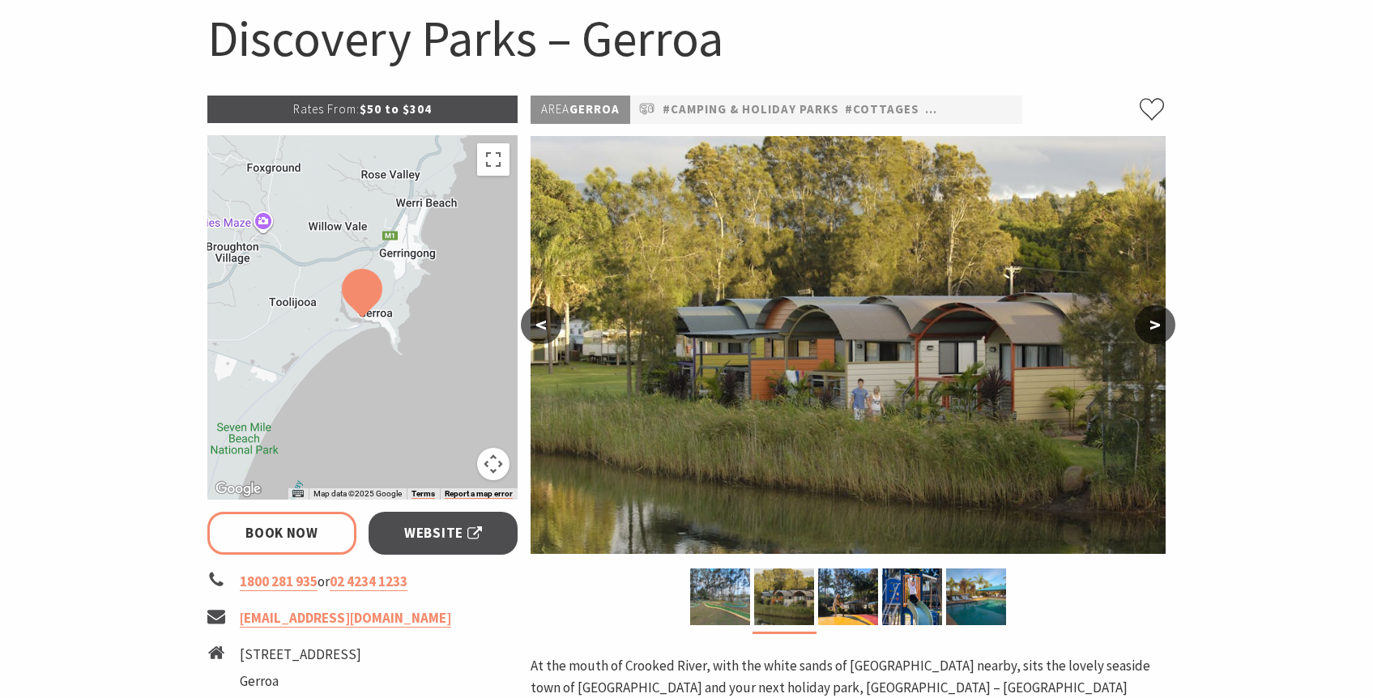
click at [1155, 322] on button ">" at bounding box center [1155, 324] width 41 height 39
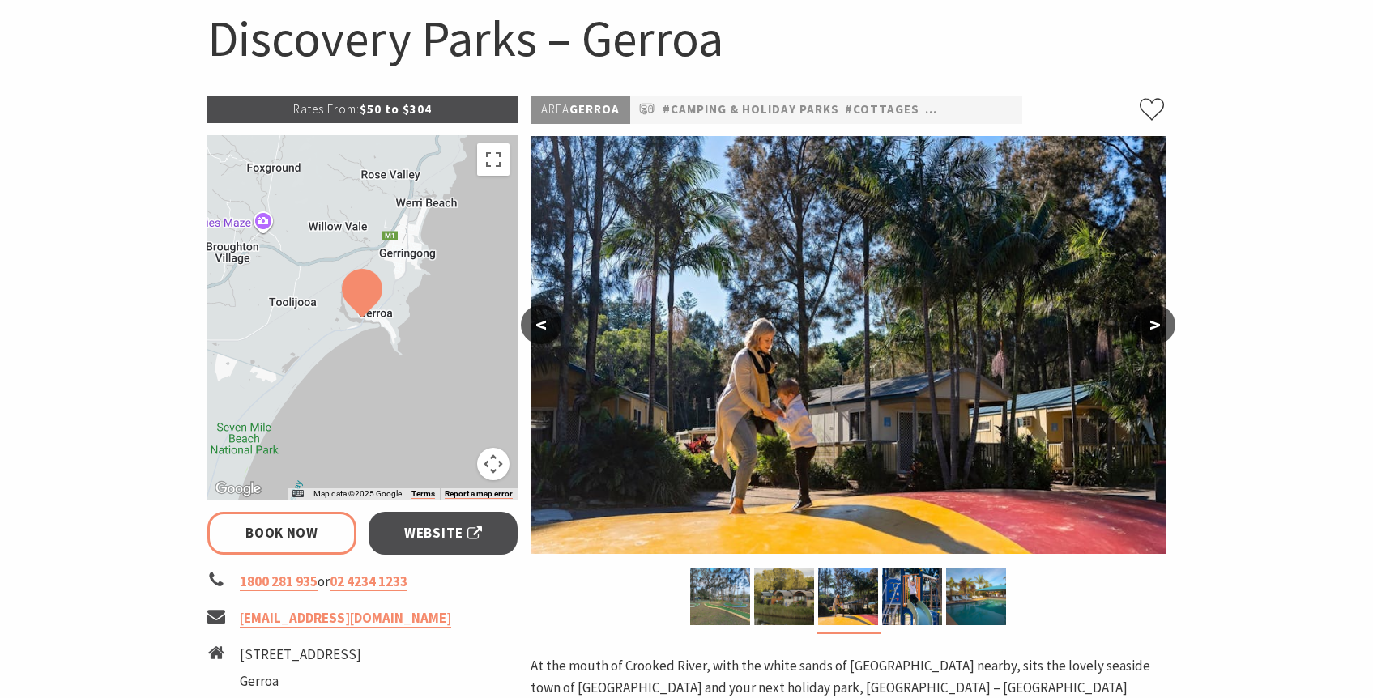
click at [1155, 322] on button ">" at bounding box center [1155, 324] width 41 height 39
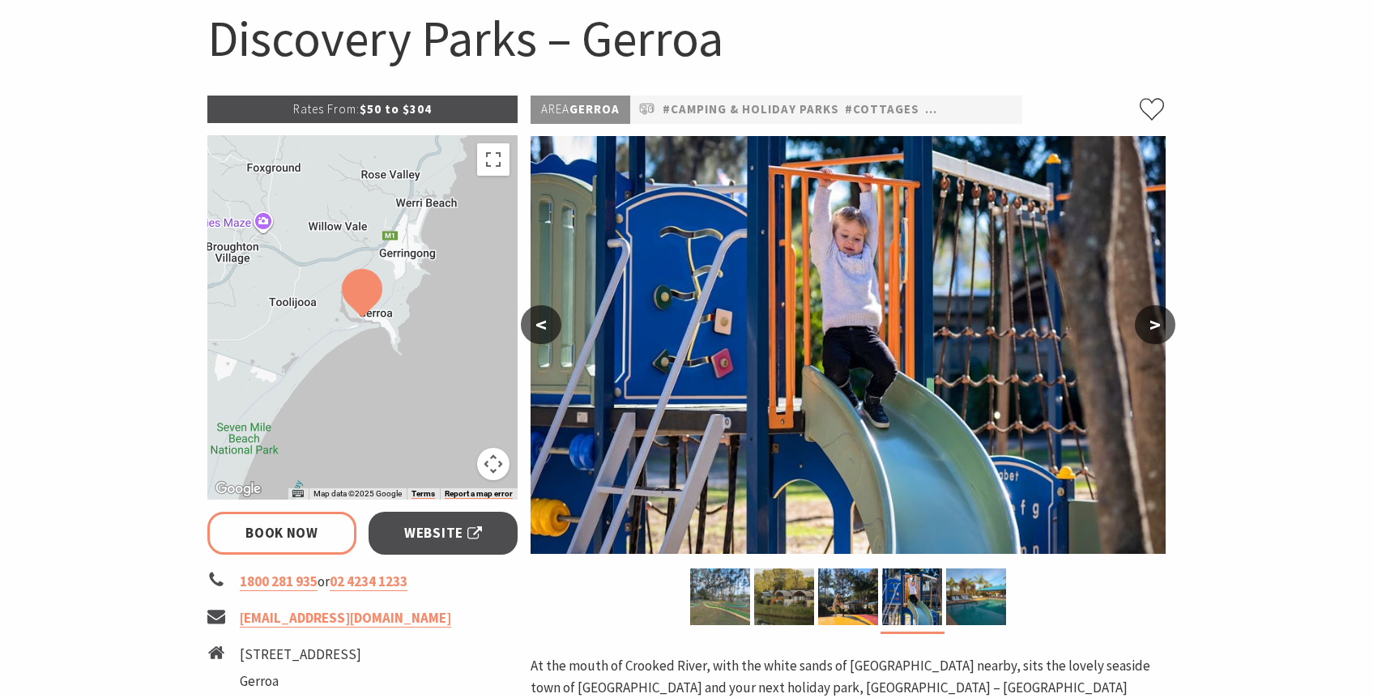
click at [1155, 322] on button ">" at bounding box center [1155, 324] width 41 height 39
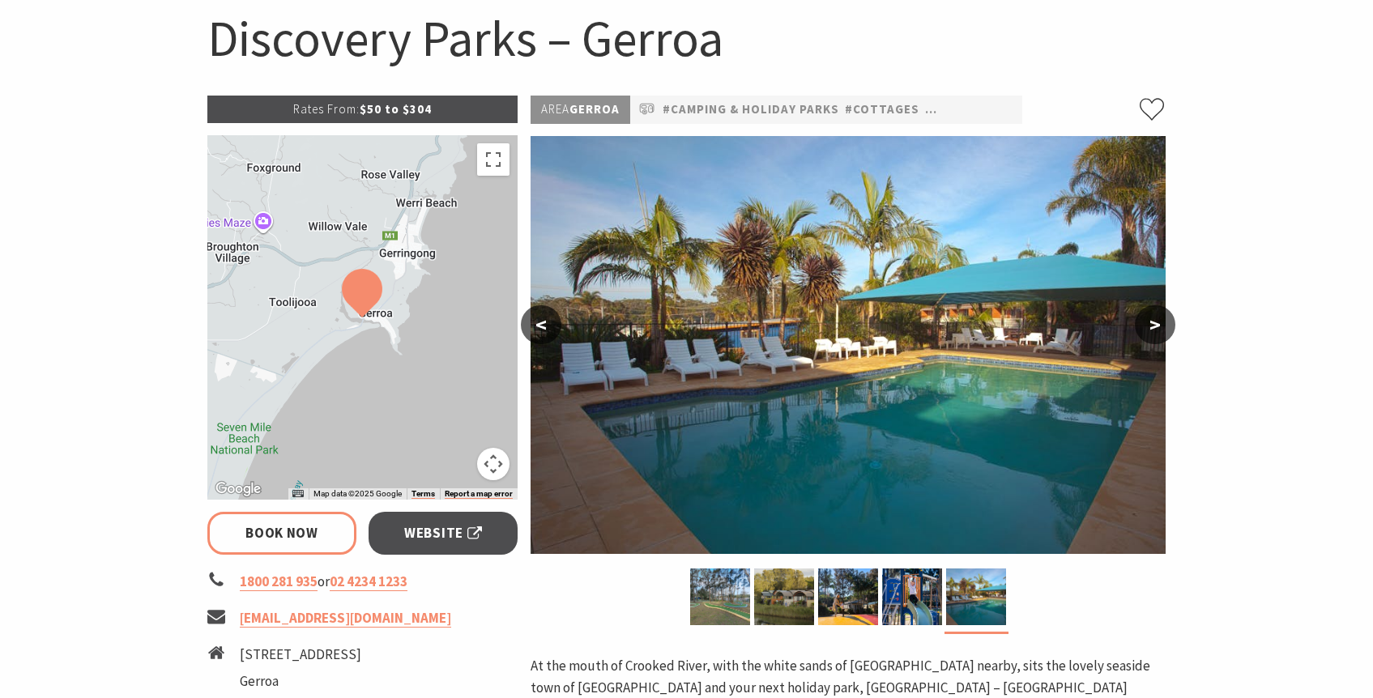
click at [1155, 322] on button ">" at bounding box center [1155, 324] width 41 height 39
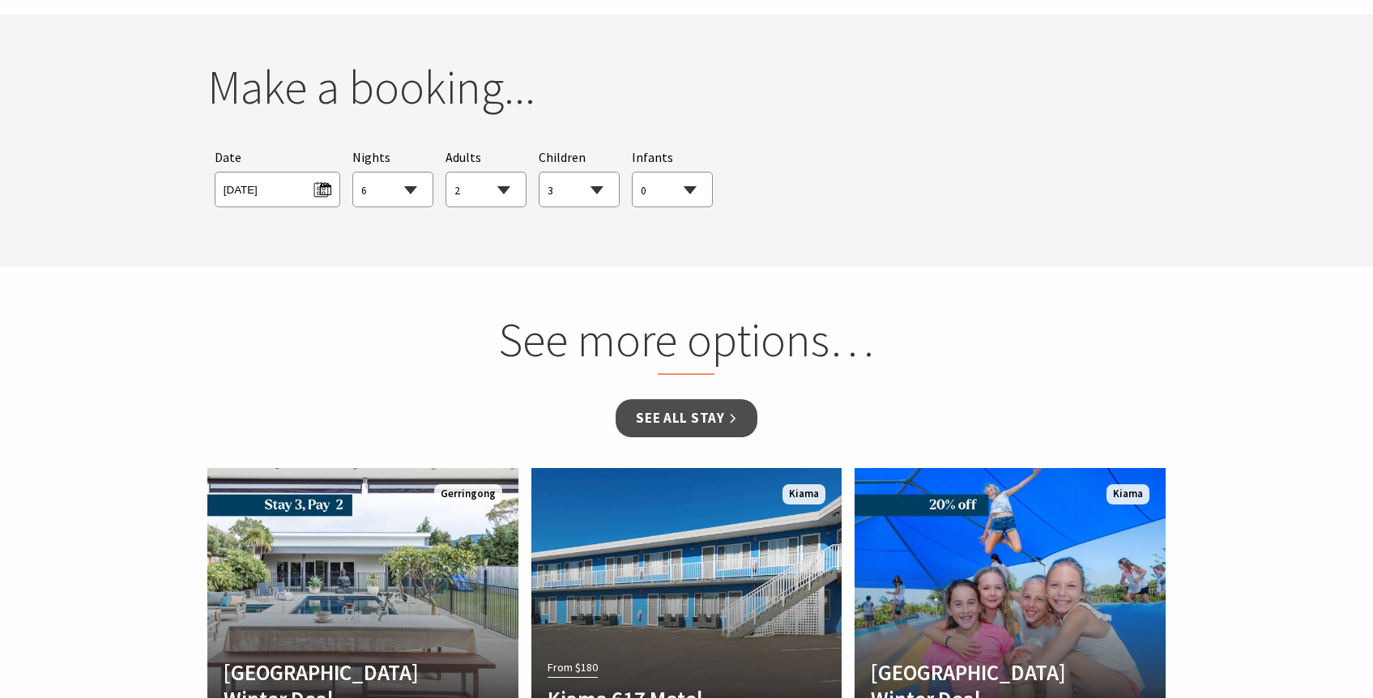
scroll to position [1450, 0]
